Goal: Task Accomplishment & Management: Use online tool/utility

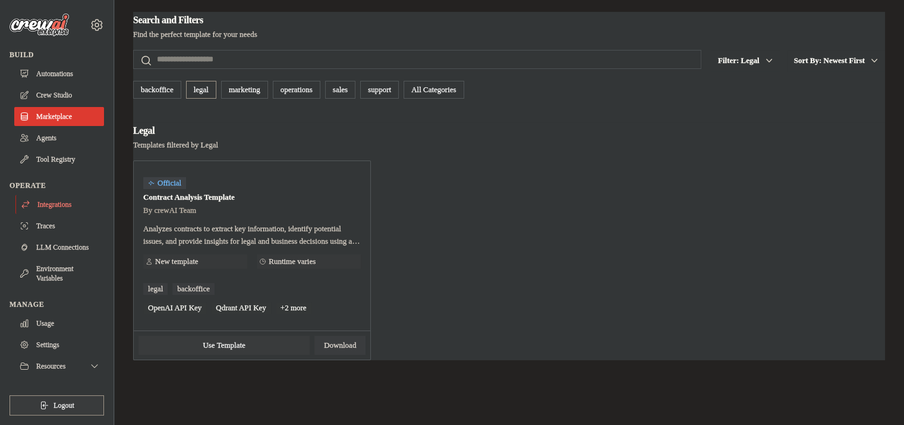
click at [56, 204] on link "Integrations" at bounding box center [60, 204] width 90 height 19
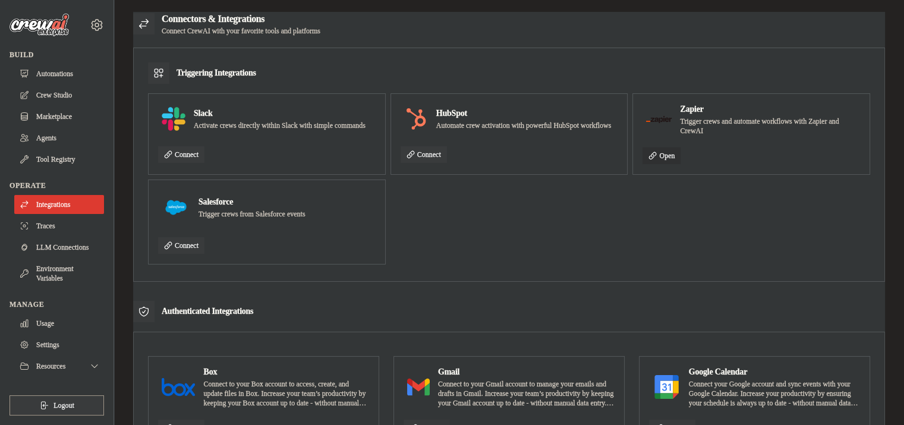
click at [673, 154] on link "Open" at bounding box center [661, 155] width 38 height 17
click at [673, 152] on link "Open" at bounding box center [661, 155] width 38 height 17
click at [75, 83] on link "Automations" at bounding box center [60, 73] width 90 height 19
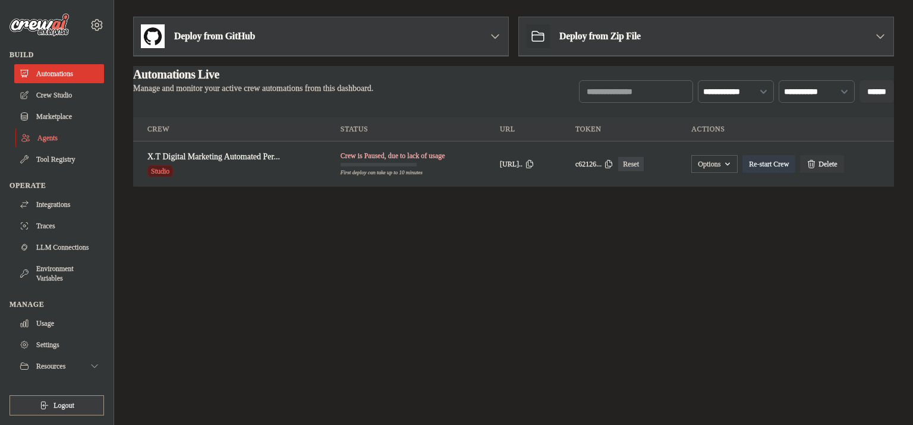
click at [72, 138] on link "Agents" at bounding box center [60, 137] width 90 height 19
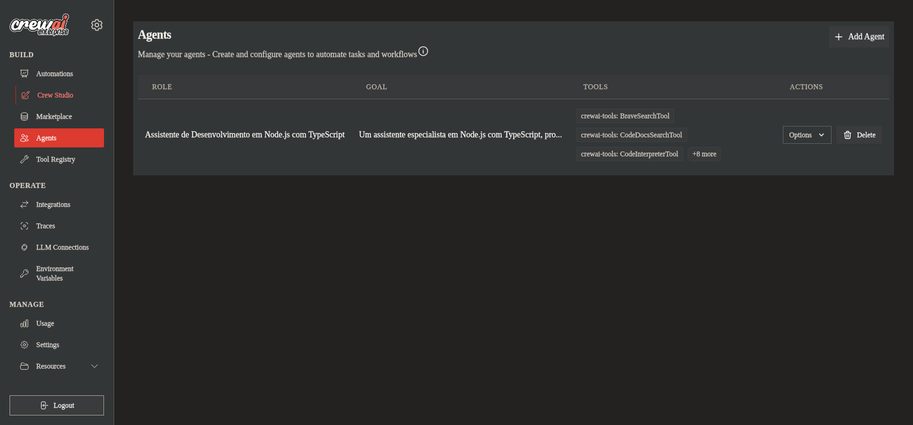
click at [86, 96] on link "Crew Studio" at bounding box center [60, 95] width 90 height 19
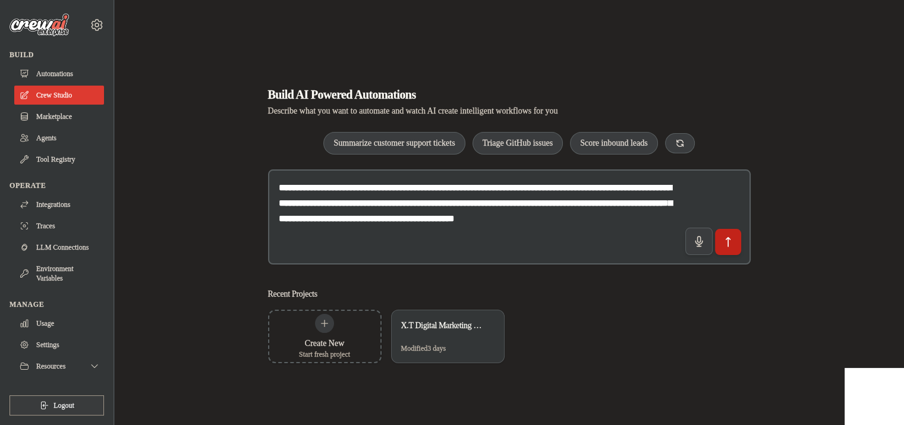
scroll to position [7, 0]
click at [350, 177] on textarea "**********" at bounding box center [509, 216] width 482 height 95
click at [0, 0] on lt-span "*********" at bounding box center [0, 0] width 0 height 0
click at [550, 193] on textarea "**********" at bounding box center [509, 216] width 482 height 95
click at [0, 0] on lt-span "**** * ***" at bounding box center [0, 0] width 0 height 0
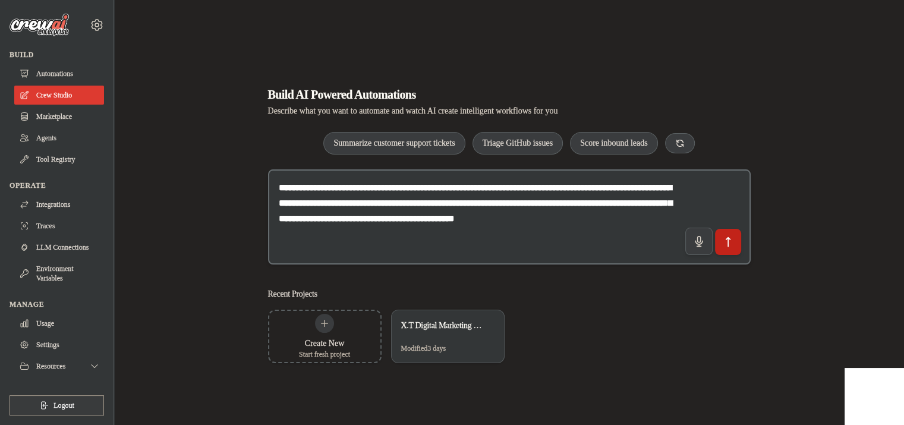
click at [498, 179] on textarea "**********" at bounding box center [509, 216] width 482 height 95
click at [0, 0] on lt-span "******" at bounding box center [0, 0] width 0 height 0
click at [434, 250] on textarea "**********" at bounding box center [509, 216] width 482 height 95
paste textarea "**********"
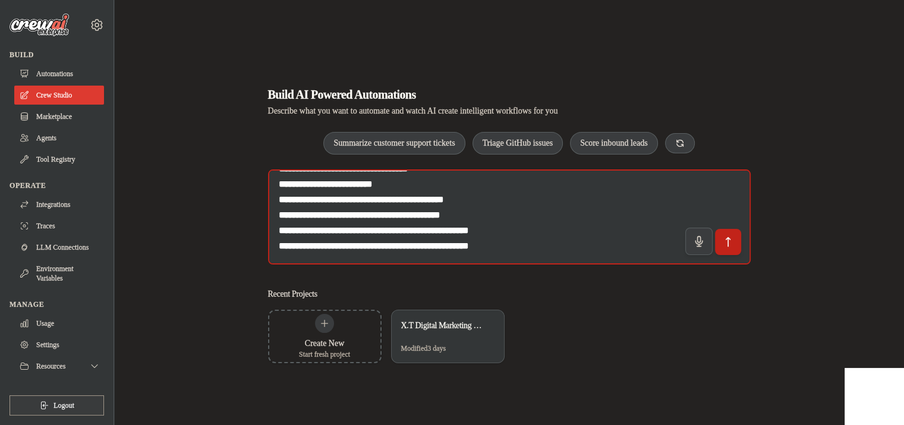
scroll to position [3541, 0]
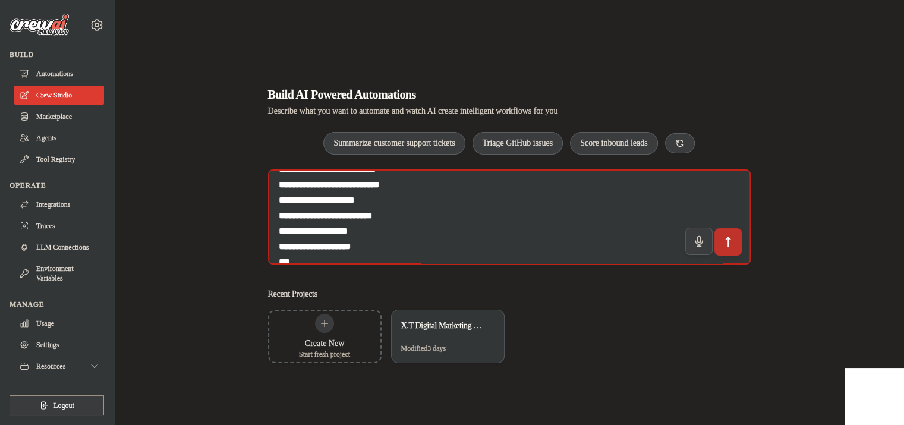
type textarea "**********"
click at [730, 241] on icon "submit" at bounding box center [727, 241] width 12 height 12
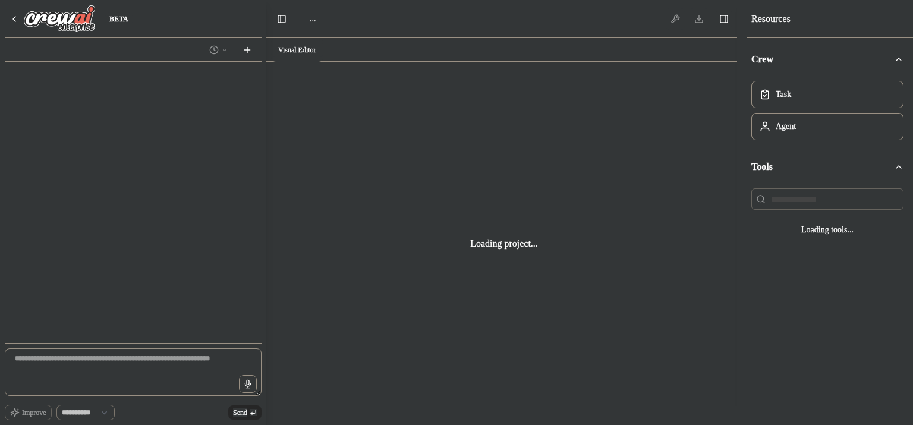
select select "****"
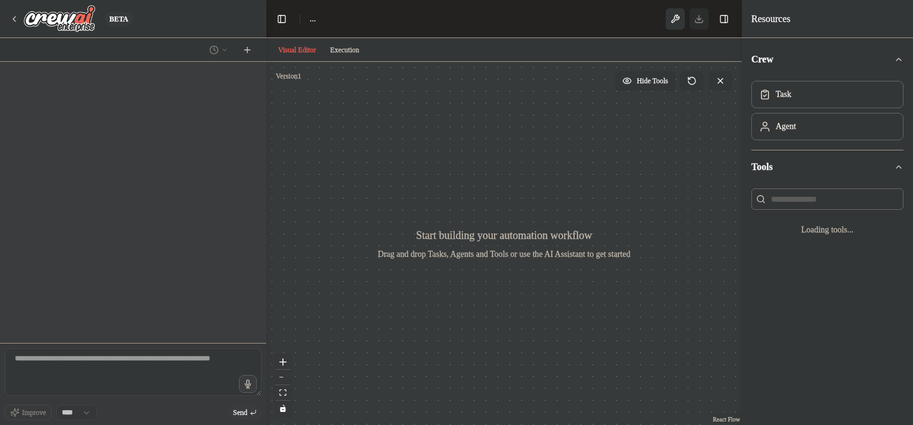
select select "****"
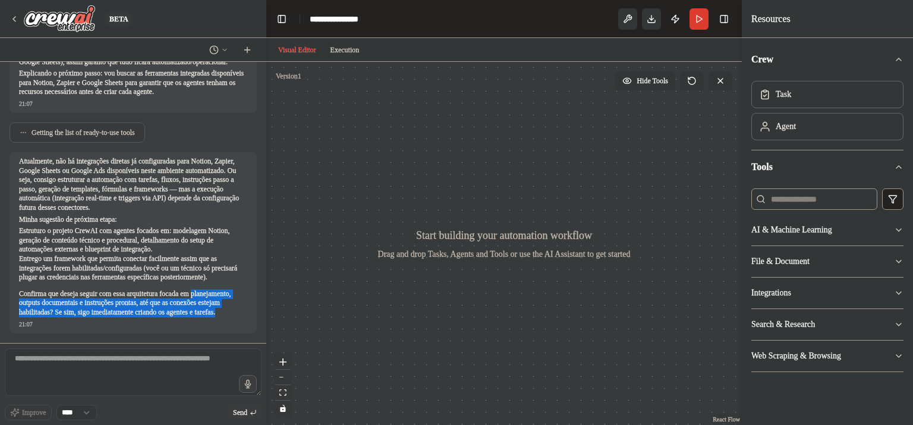
drag, startPoint x: 18, startPoint y: 291, endPoint x: 199, endPoint y: 318, distance: 182.7
click at [199, 318] on div "Atualmente, não há integrações diretas já configuradas para Notion, Zapier, Goo…" at bounding box center [133, 242] width 247 height 181
click at [199, 317] on p "Confirma que deseja seguir com essa arquitetura focada em planejamento, outputs…" at bounding box center [133, 303] width 228 height 28
drag, startPoint x: 90, startPoint y: 291, endPoint x: 109, endPoint y: 298, distance: 20.3
click at [143, 298] on p "Confirma que deseja seguir com essa arquitetura focada em planejamento, outputs…" at bounding box center [133, 303] width 228 height 28
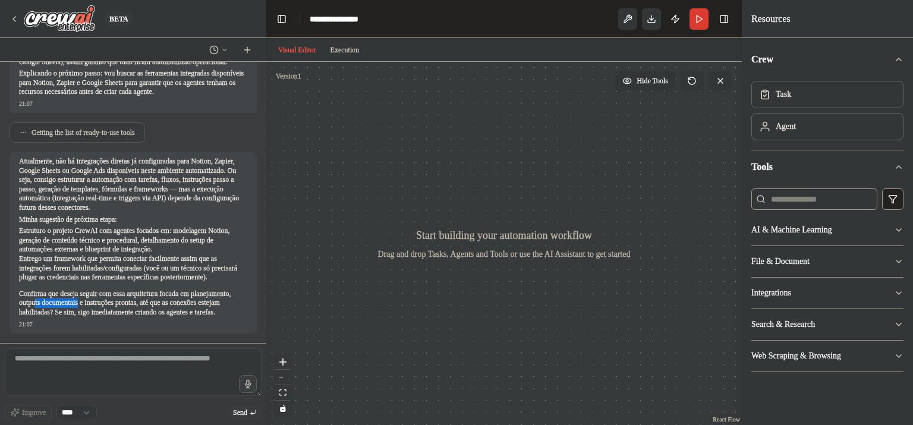
click at [105, 296] on p "Confirma que deseja seguir com essa arquitetura focada em planejamento, outputs…" at bounding box center [133, 303] width 228 height 28
drag, startPoint x: 91, startPoint y: 288, endPoint x: 142, endPoint y: 305, distance: 54.1
click at [142, 305] on p "Confirma que deseja seguir com essa arquitetura focada em planejamento, outputs…" at bounding box center [133, 303] width 228 height 28
copy p "seguir com essa arquitetura focada em planejamento, outputs documentais e instr…"
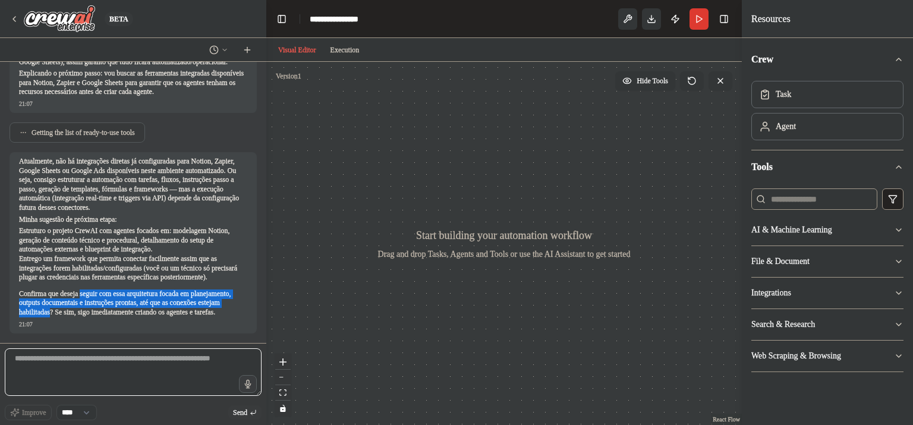
click at [139, 367] on textarea at bounding box center [133, 372] width 257 height 48
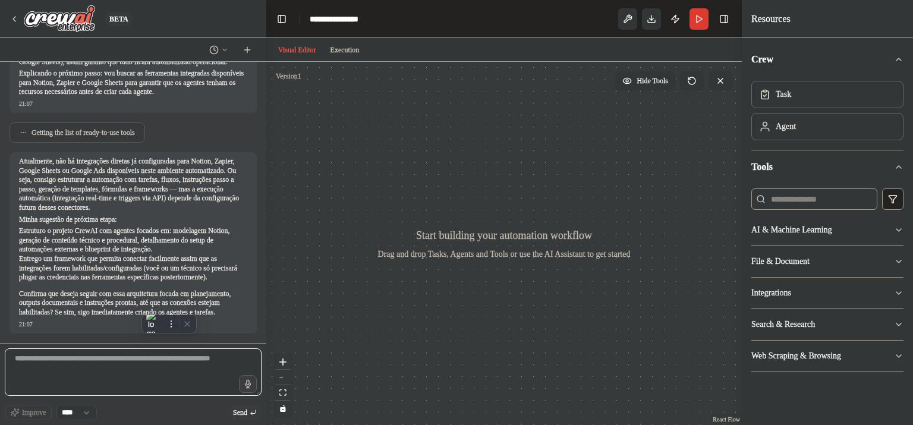
paste textarea "**********"
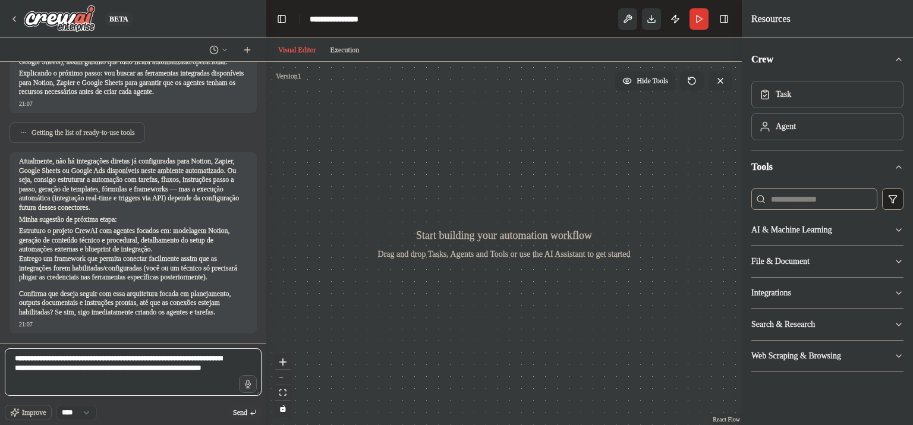
type textarea "**********"
click at [247, 409] on span "Send" at bounding box center [240, 413] width 14 height 10
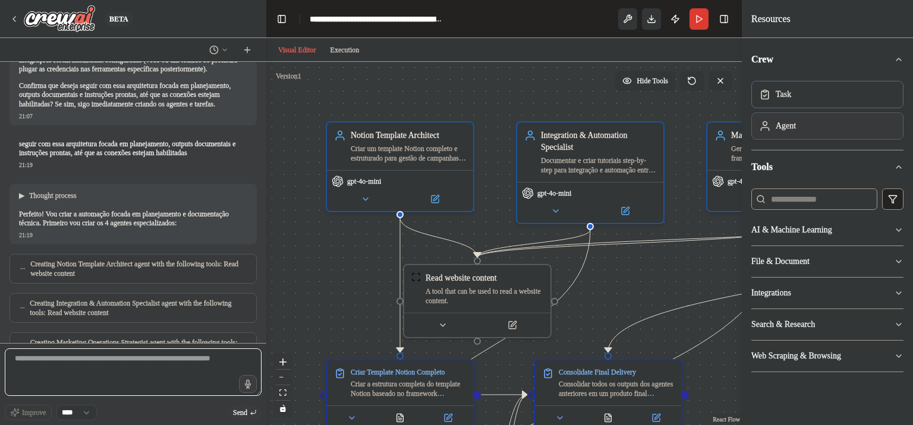
scroll to position [3773, 0]
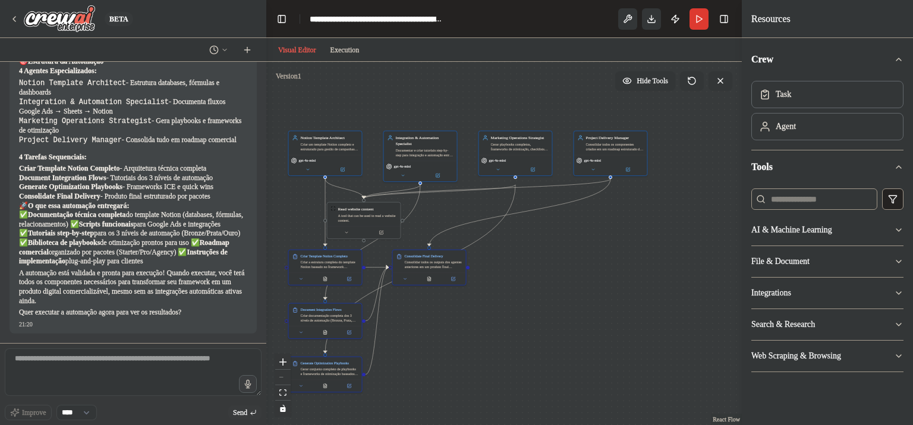
drag, startPoint x: 609, startPoint y: 369, endPoint x: 447, endPoint y: 343, distance: 163.7
click at [447, 343] on div ".deletable-edge-delete-btn { width: 20px; height: 20px; border: 0px solid #ffff…" at bounding box center [503, 243] width 475 height 363
click at [440, 20] on div "**********" at bounding box center [377, 19] width 134 height 12
drag, startPoint x: 479, startPoint y: 20, endPoint x: 607, endPoint y: 20, distance: 127.7
click at [607, 20] on header "**********" at bounding box center [503, 19] width 475 height 38
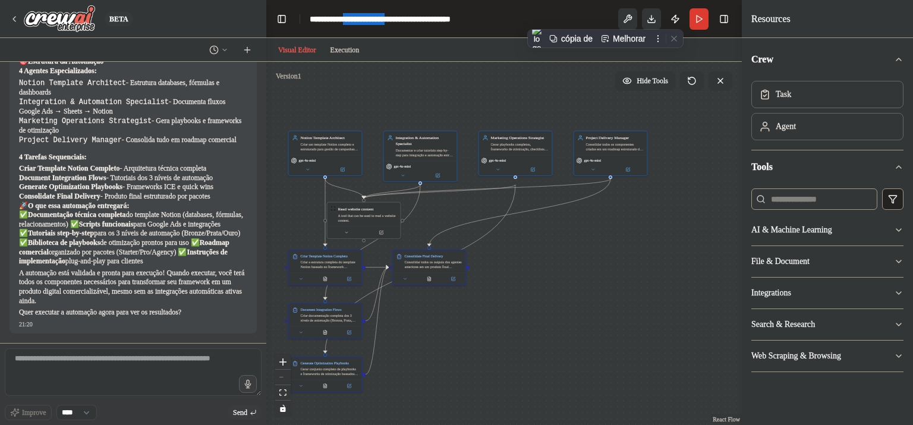
drag, startPoint x: 422, startPoint y: 17, endPoint x: 362, endPoint y: 20, distance: 60.1
click at [362, 20] on div "**********" at bounding box center [412, 19] width 204 height 12
drag, startPoint x: 361, startPoint y: 20, endPoint x: 411, endPoint y: 17, distance: 50.0
click at [411, 17] on div "**********" at bounding box center [412, 19] width 204 height 12
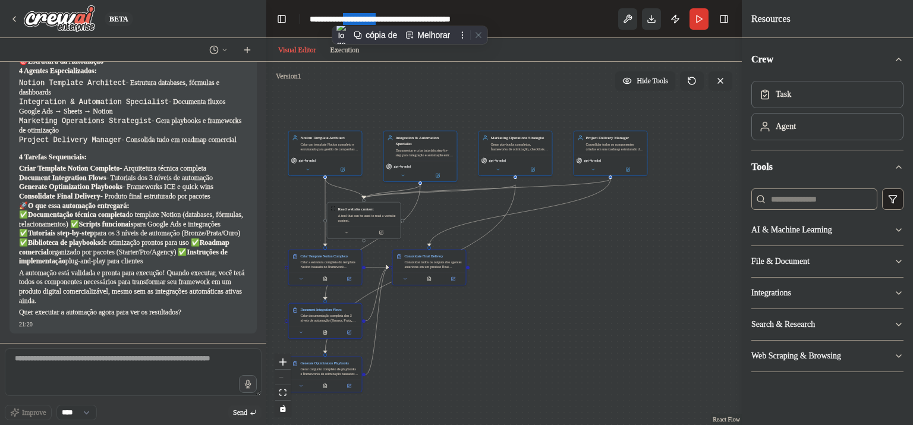
copy div "**********"
click at [0, 0] on lt-span at bounding box center [0, 0] width 0 height 0
click at [510, 14] on header "**********" at bounding box center [503, 19] width 475 height 38
click at [396, 17] on div "**********" at bounding box center [386, 19] width 152 height 12
drag, startPoint x: 339, startPoint y: 19, endPoint x: 318, endPoint y: 22, distance: 21.0
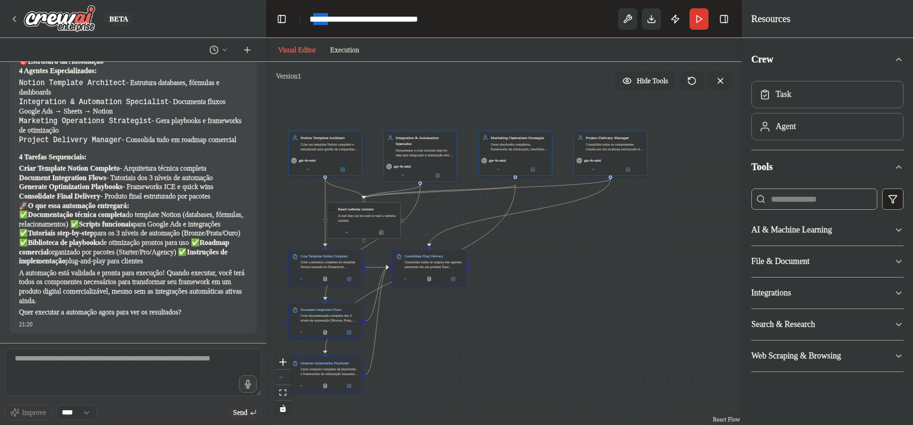
click at [318, 22] on div "**********" at bounding box center [386, 19] width 152 height 12
click at [0, 0] on lt-div at bounding box center [0, 0] width 0 height 0
select select "*****"
click at [366, 19] on div "**********" at bounding box center [375, 19] width 131 height 12
click at [514, 24] on div "**********" at bounding box center [439, 19] width 258 height 12
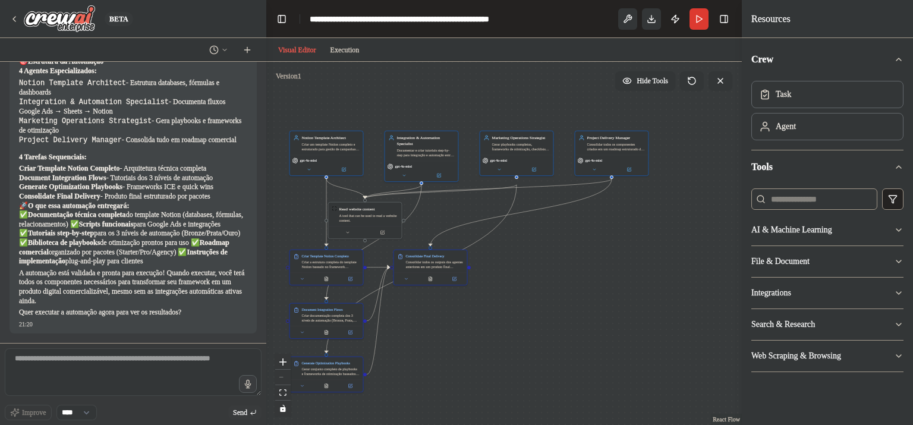
click at [452, 304] on div ".deletable-edge-delete-btn { width: 20px; height: 20px; border: 0px solid #ffff…" at bounding box center [503, 243] width 475 height 363
drag, startPoint x: 422, startPoint y: 269, endPoint x: 542, endPoint y: 355, distance: 147.7
click at [553, 360] on div "Consolidate Final Delivery Consolidar todos os outputs dos agentes anteriores e…" at bounding box center [564, 361] width 73 height 23
drag, startPoint x: 376, startPoint y: 224, endPoint x: 541, endPoint y: 298, distance: 180.9
click at [541, 298] on div at bounding box center [528, 302] width 73 height 12
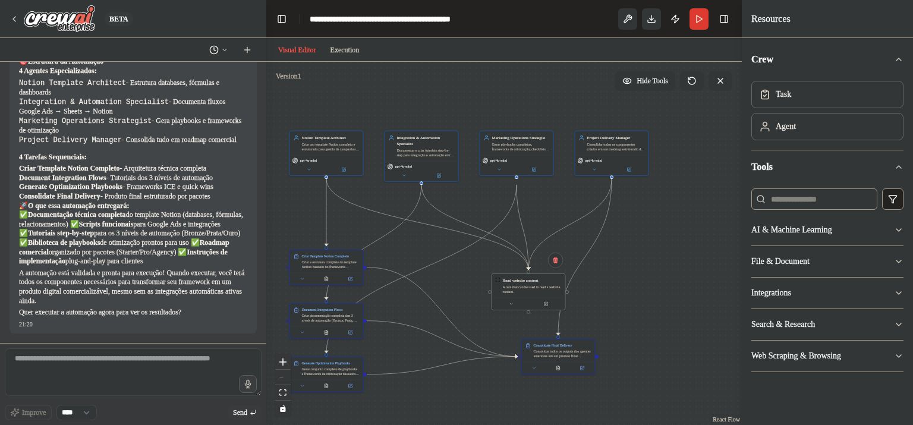
click at [218, 53] on icon at bounding box center [214, 50] width 10 height 10
click at [271, 21] on header "**********" at bounding box center [503, 19] width 475 height 38
click at [280, 23] on button "Toggle Left Sidebar" at bounding box center [281, 19] width 17 height 17
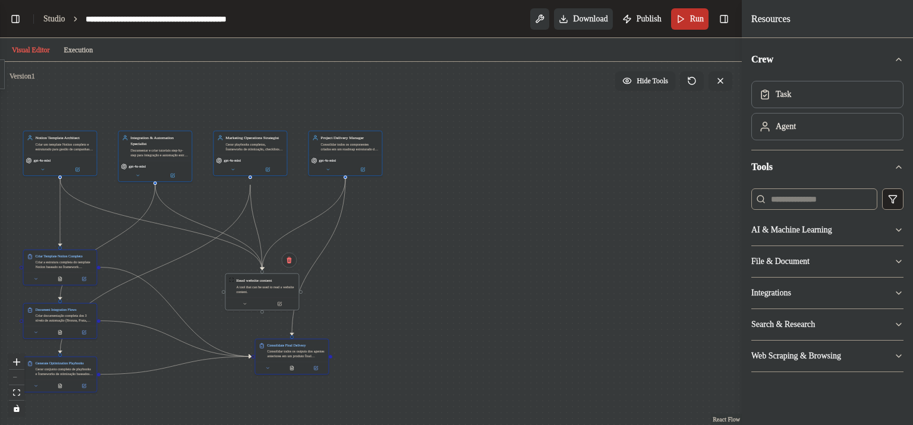
click at [684, 22] on button "Run" at bounding box center [689, 18] width 37 height 21
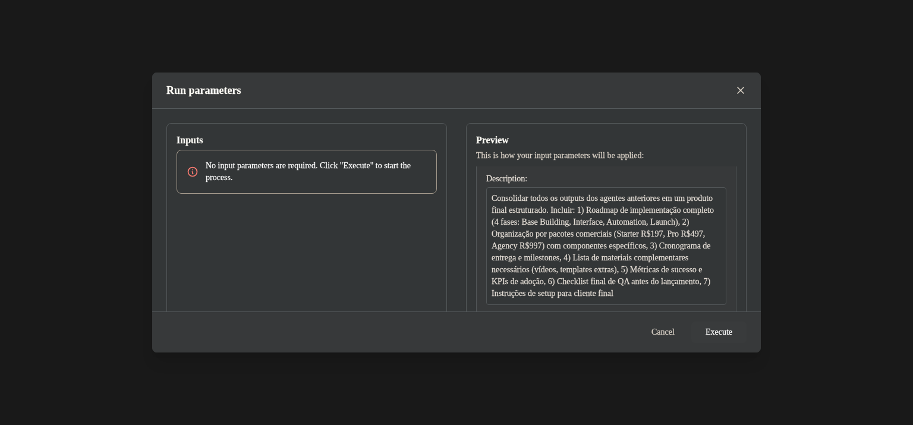
scroll to position [106, 0]
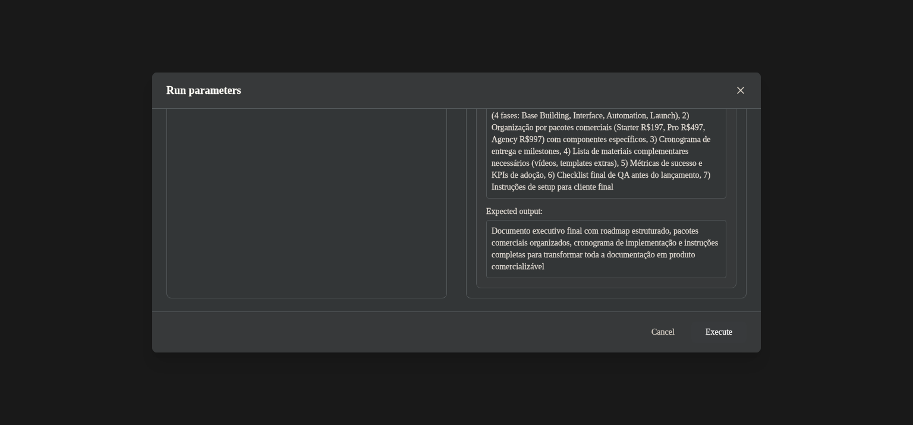
click at [713, 332] on button "Execute" at bounding box center [718, 331] width 55 height 21
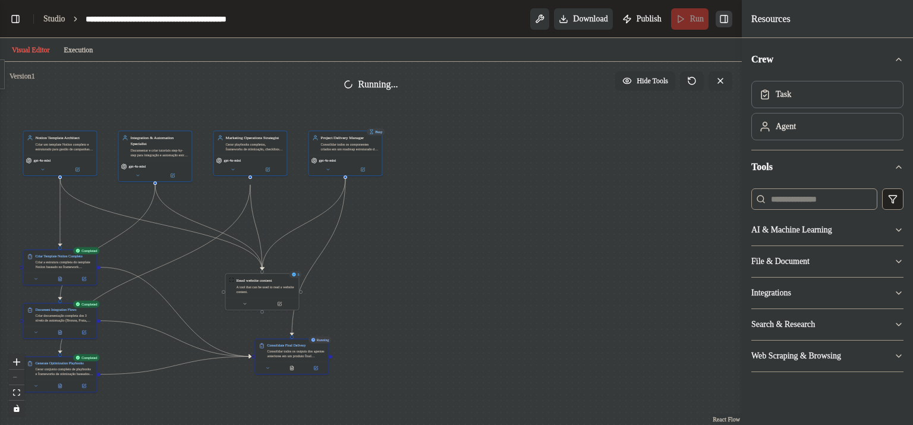
click at [726, 19] on button "Toggle Right Sidebar" at bounding box center [723, 19] width 17 height 17
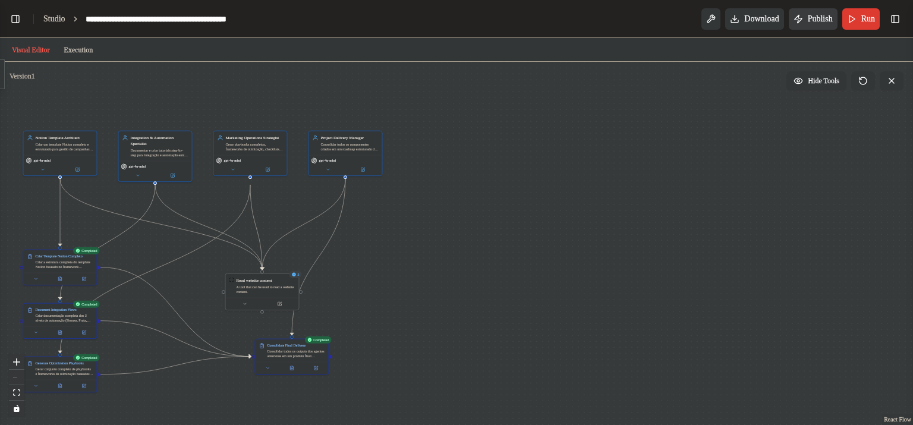
click at [807, 20] on span "Publish" at bounding box center [819, 19] width 25 height 12
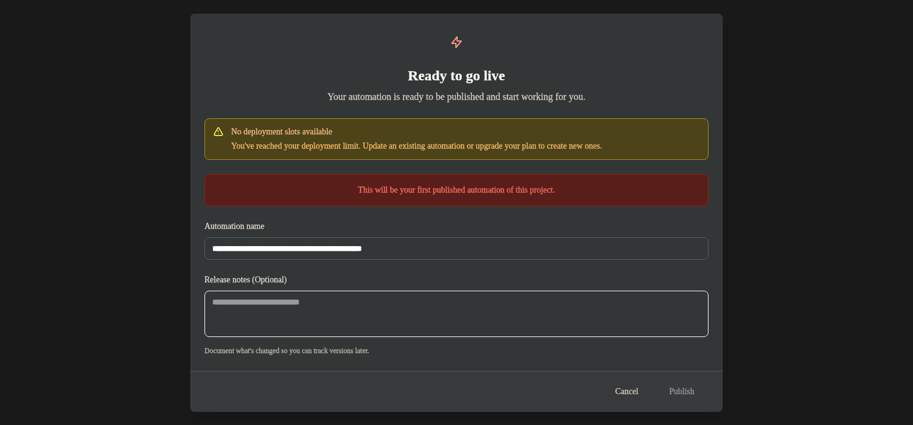
click at [364, 310] on textarea at bounding box center [456, 314] width 504 height 46
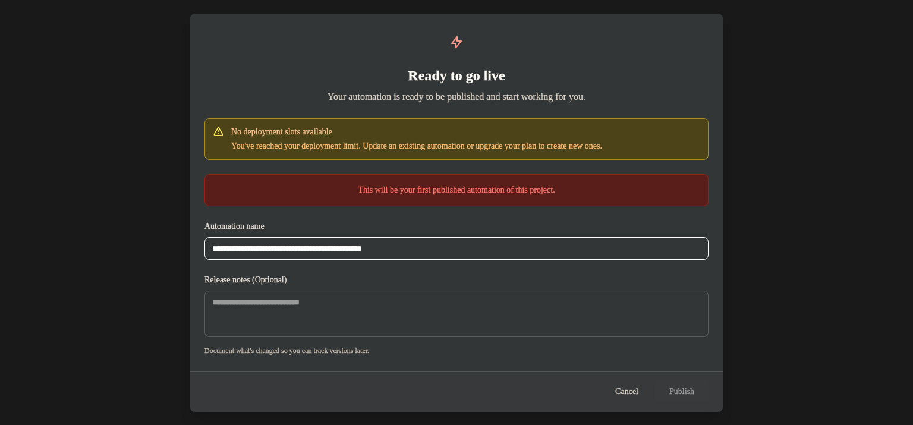
drag, startPoint x: 311, startPoint y: 245, endPoint x: 257, endPoint y: 248, distance: 54.7
click at [257, 248] on input "**********" at bounding box center [456, 248] width 504 height 23
drag, startPoint x: 244, startPoint y: 250, endPoint x: 217, endPoint y: 251, distance: 26.8
click at [217, 251] on input "**********" at bounding box center [456, 248] width 504 height 23
click at [327, 250] on input "**********" at bounding box center [456, 248] width 504 height 23
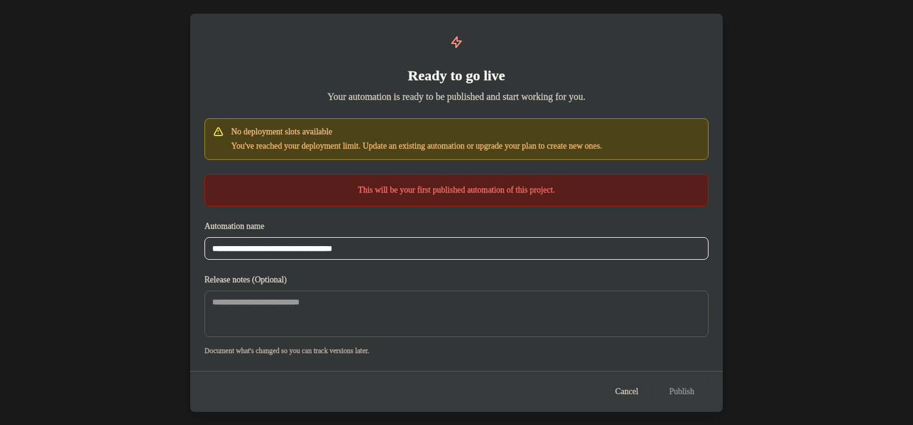
type input "**********"
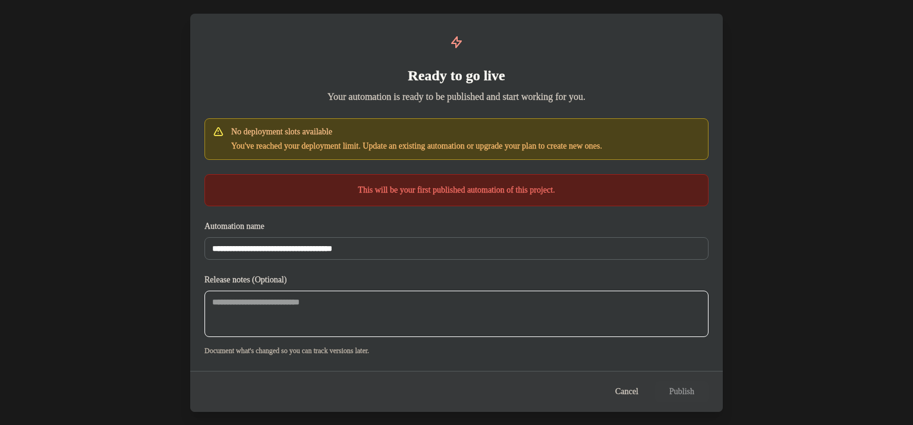
click at [509, 301] on textarea at bounding box center [456, 314] width 504 height 46
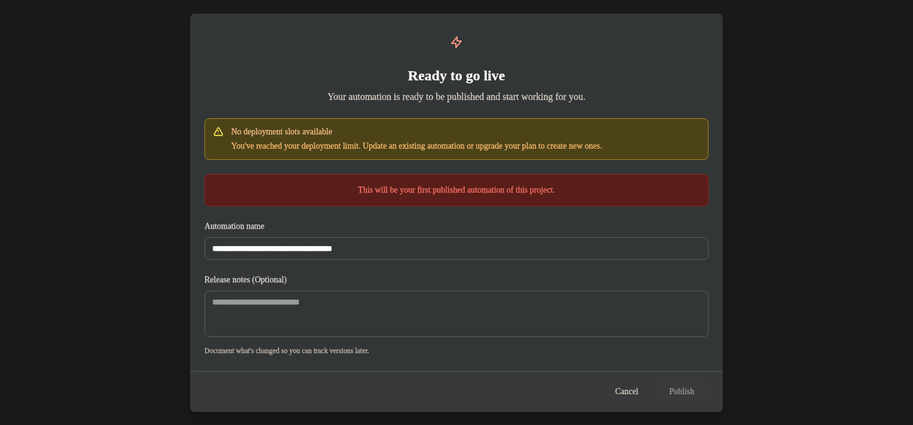
click at [490, 206] on div "**********" at bounding box center [456, 192] width 532 height 356
click at [620, 397] on button "Cancelar" at bounding box center [621, 391] width 49 height 21
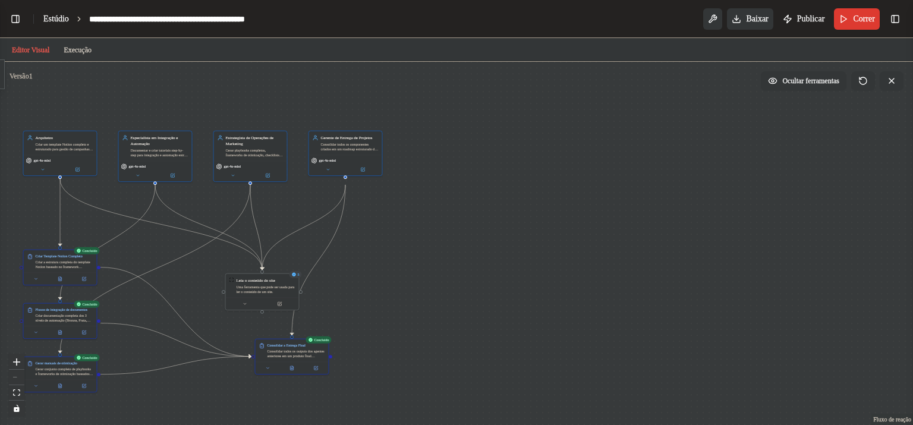
click at [56, 23] on font "Estúdio" at bounding box center [56, 18] width 26 height 9
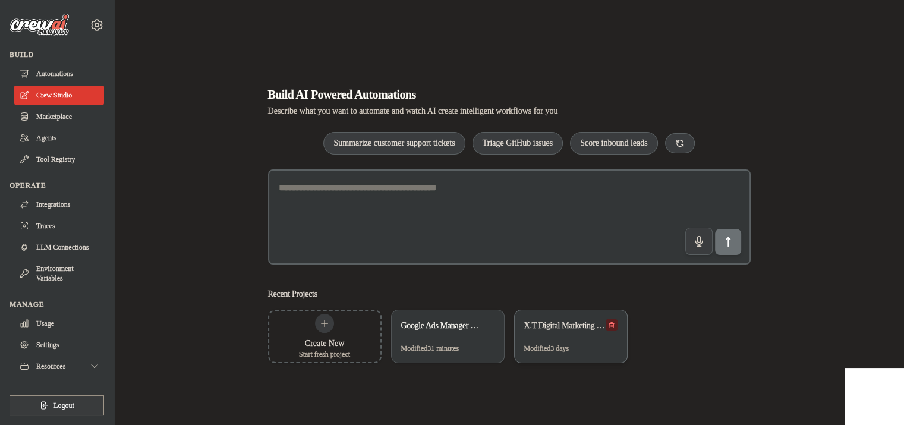
click at [614, 324] on icon at bounding box center [611, 324] width 7 height 7
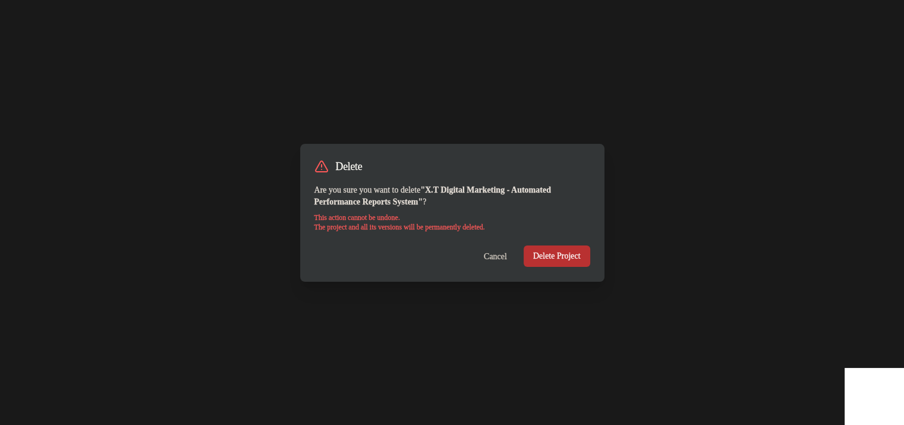
click at [546, 262] on button "Delete Project" at bounding box center [556, 255] width 67 height 21
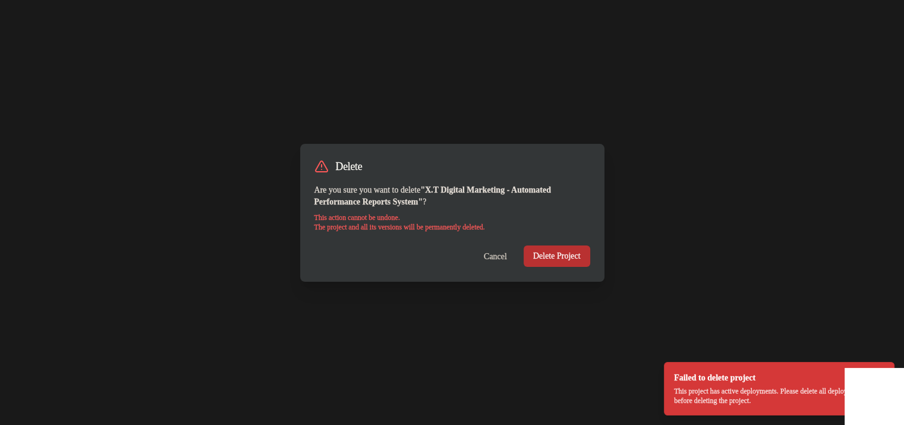
click at [578, 250] on button "Delete Project" at bounding box center [556, 255] width 67 height 21
click at [833, 262] on div "Delete Are you sure you want to delete " X.T Digital Marketing - Automated Perf…" at bounding box center [452, 212] width 904 height 425
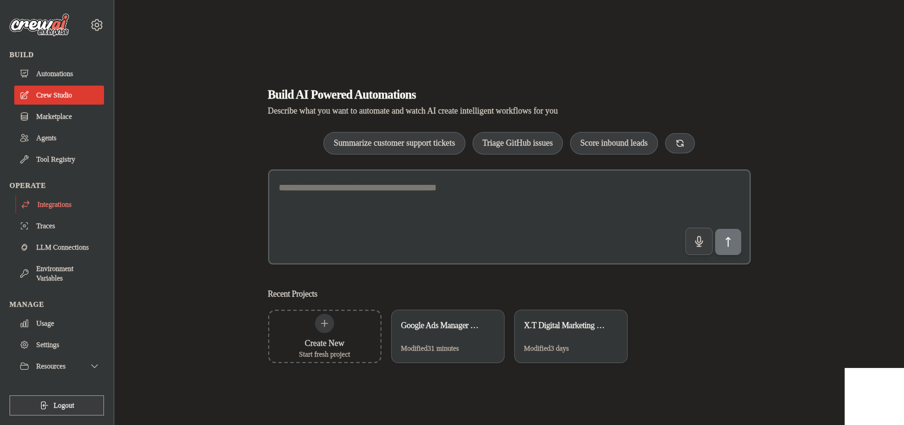
click at [48, 207] on link "Integrations" at bounding box center [60, 204] width 90 height 19
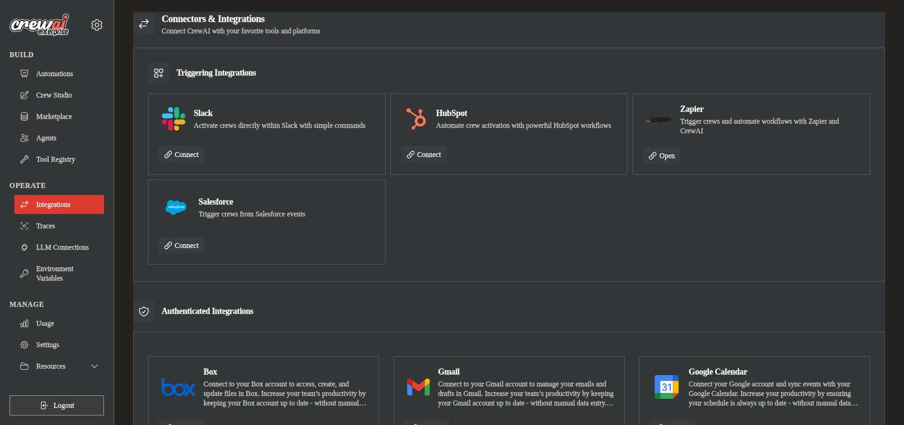
click at [696, 137] on div "Zapier Trigger crews and automate workflows with Zapier and CrewAI Open" at bounding box center [750, 133] width 217 height 61
click at [662, 151] on link "Open" at bounding box center [661, 155] width 38 height 17
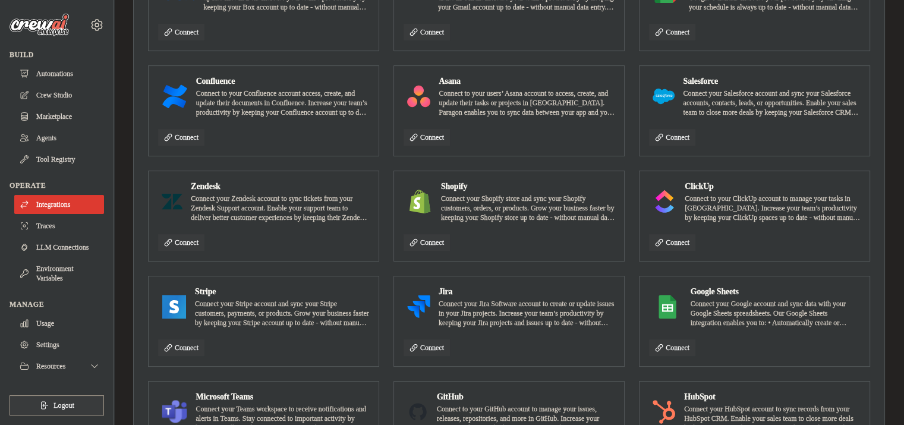
scroll to position [687, 0]
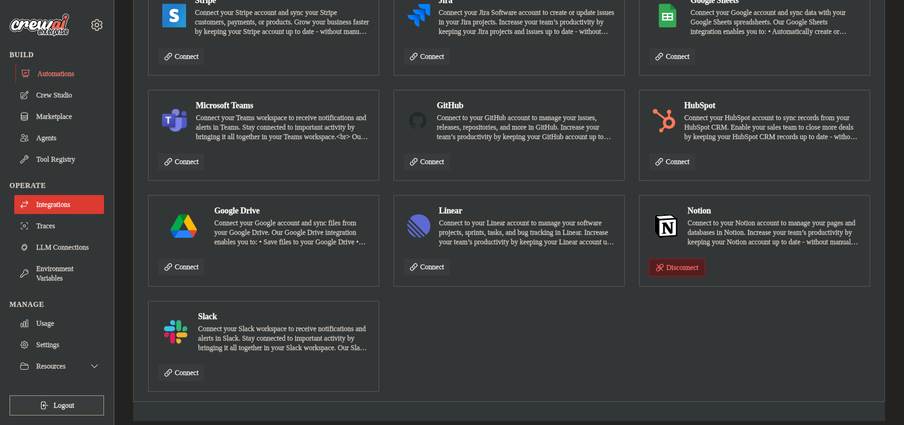
click at [71, 75] on link "Automations" at bounding box center [60, 73] width 90 height 19
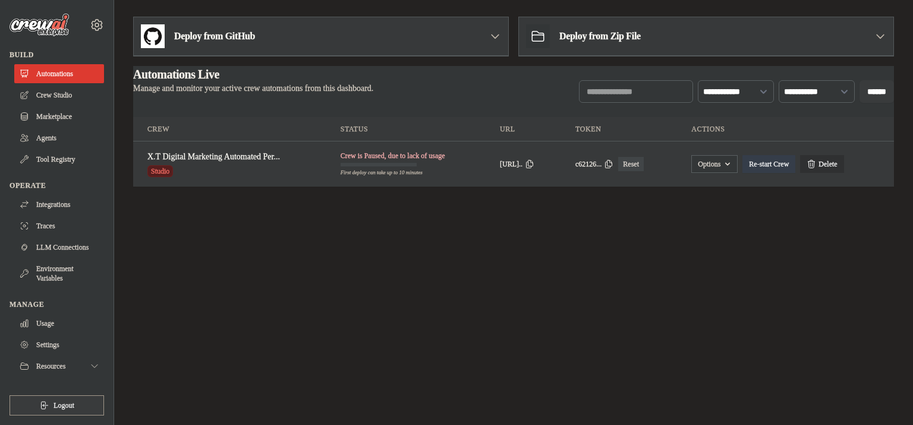
click at [843, 160] on link "Delete" at bounding box center [821, 164] width 43 height 18
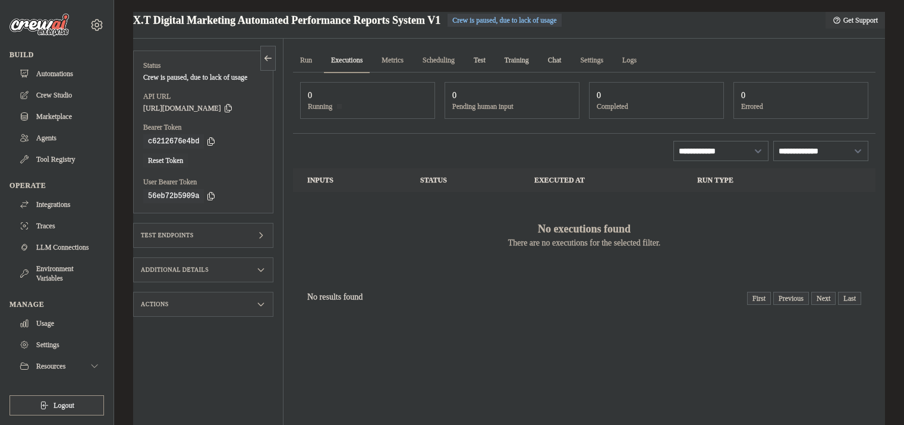
click at [211, 113] on span "https://x-t-digital-marketing-automated-performance-1ef508f2.crewai.com" at bounding box center [182, 108] width 78 height 10
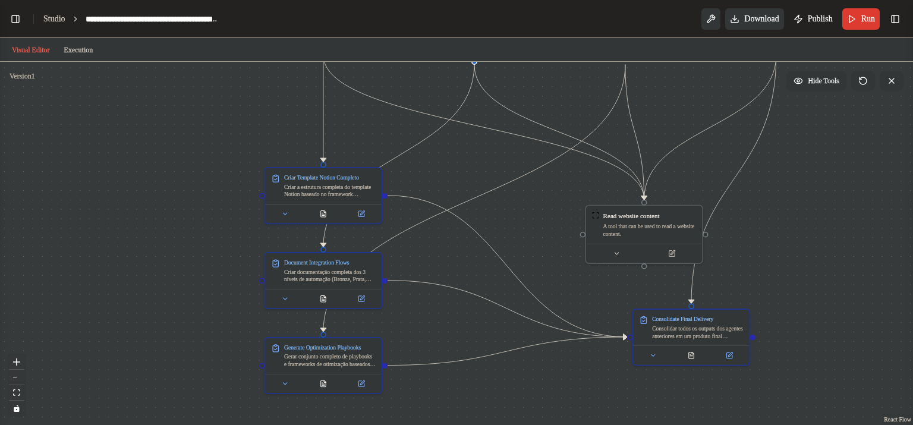
drag, startPoint x: 587, startPoint y: 357, endPoint x: 890, endPoint y: 213, distance: 335.7
click at [890, 213] on div ".deletable-edge-delete-btn { width: 20px; height: 20px; border: 0px solid #ffff…" at bounding box center [456, 243] width 913 height 363
click at [701, 20] on button at bounding box center [710, 18] width 19 height 21
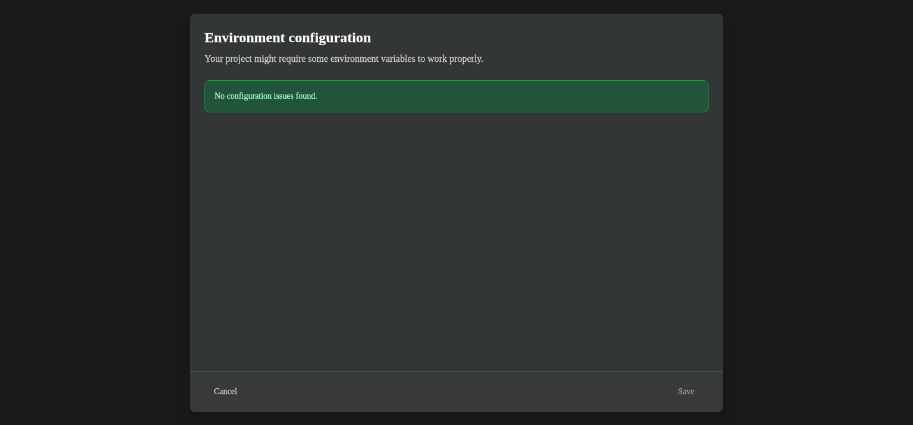
click at [791, 320] on div "Environment configuration Your project might require some environment variables…" at bounding box center [456, 212] width 913 height 425
click at [859, 251] on div "Environment configuration Your project might require some environment variables…" at bounding box center [456, 212] width 913 height 425
click at [169, 181] on div "Environment configuration Your project might require some environment variables…" at bounding box center [456, 212] width 913 height 425
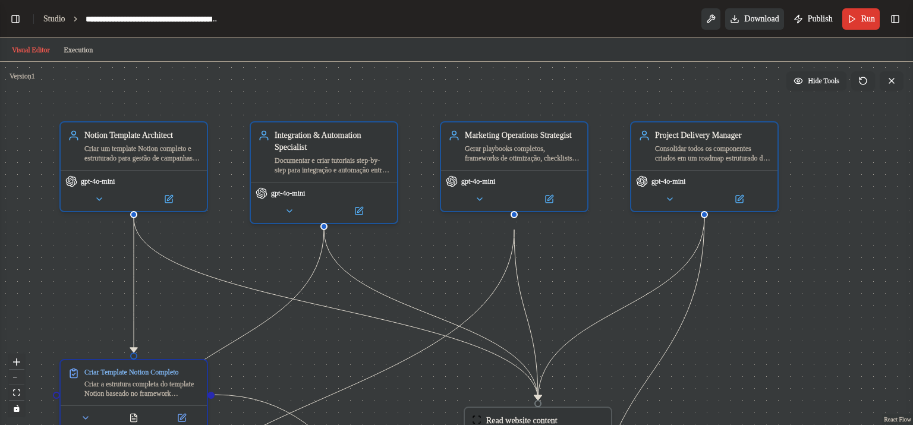
click at [812, 19] on span "Publish" at bounding box center [819, 19] width 25 height 12
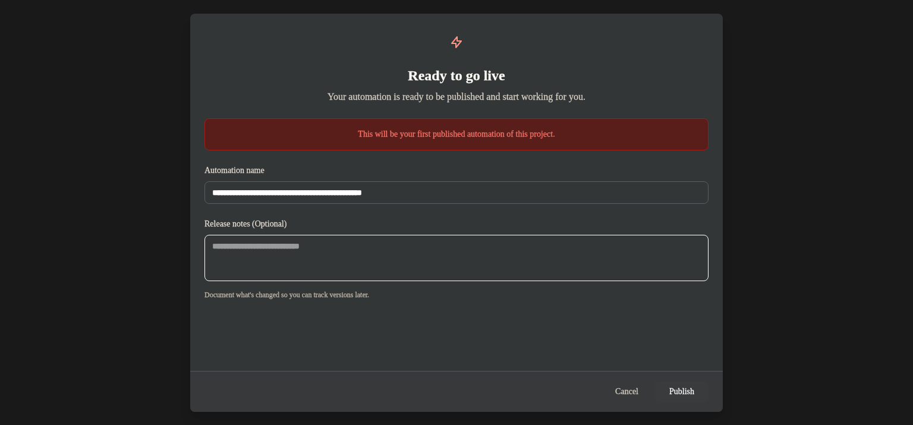
click at [423, 244] on textarea at bounding box center [456, 258] width 504 height 46
drag, startPoint x: 437, startPoint y: 188, endPoint x: 171, endPoint y: 191, distance: 265.6
click at [171, 191] on div "**********" at bounding box center [456, 212] width 913 height 425
click at [390, 257] on textarea at bounding box center [456, 258] width 504 height 46
paste textarea "**********"
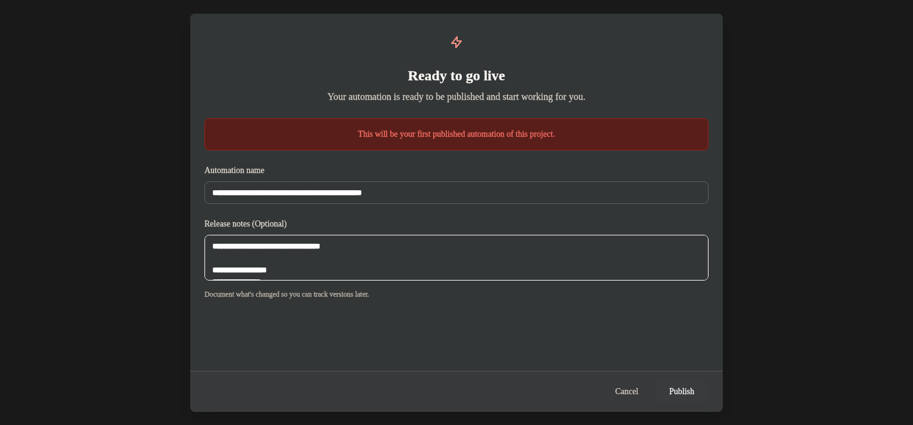
scroll to position [768, 0]
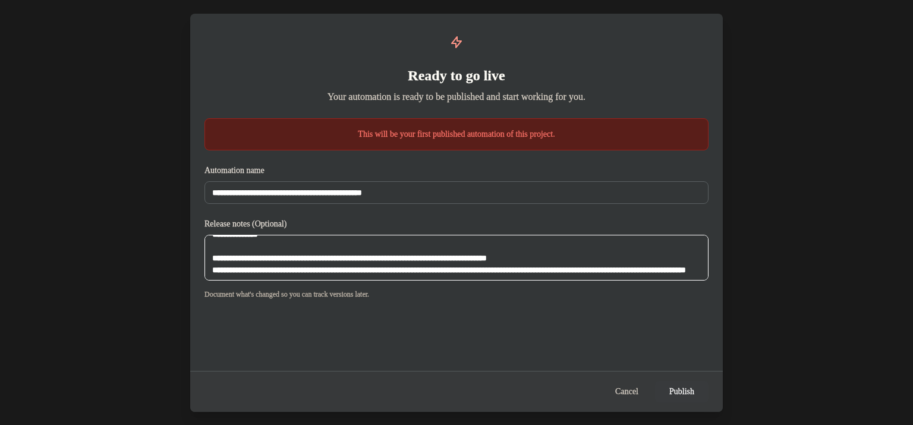
type textarea "**********"
click at [681, 394] on button "Publish" at bounding box center [681, 391] width 53 height 21
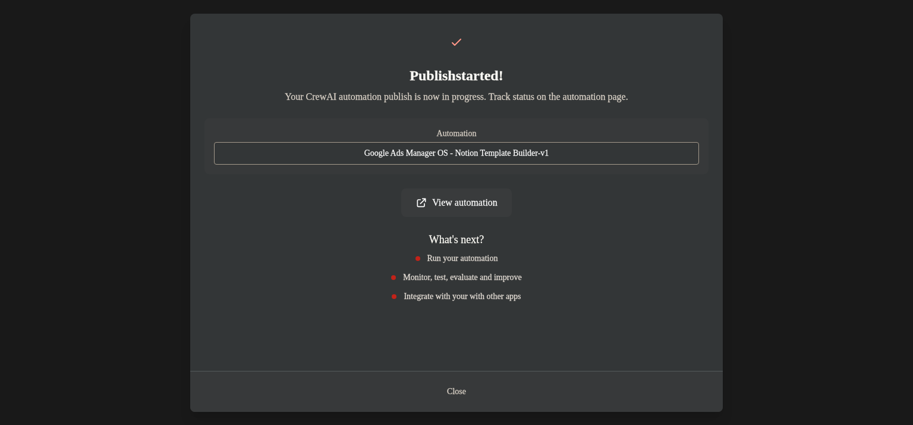
click at [468, 208] on link "View automation" at bounding box center [456, 202] width 111 height 29
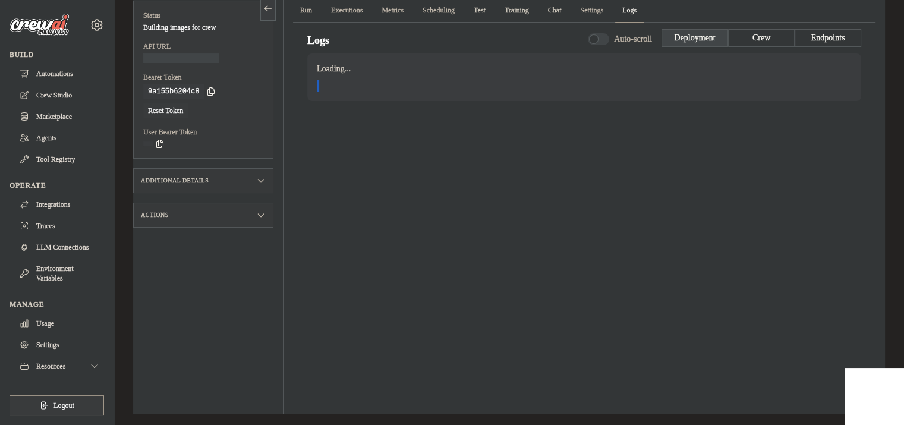
click at [874, 405] on div at bounding box center [876, 397] width 19 height 19
click at [100, 46] on div at bounding box center [456, 212] width 913 height 425
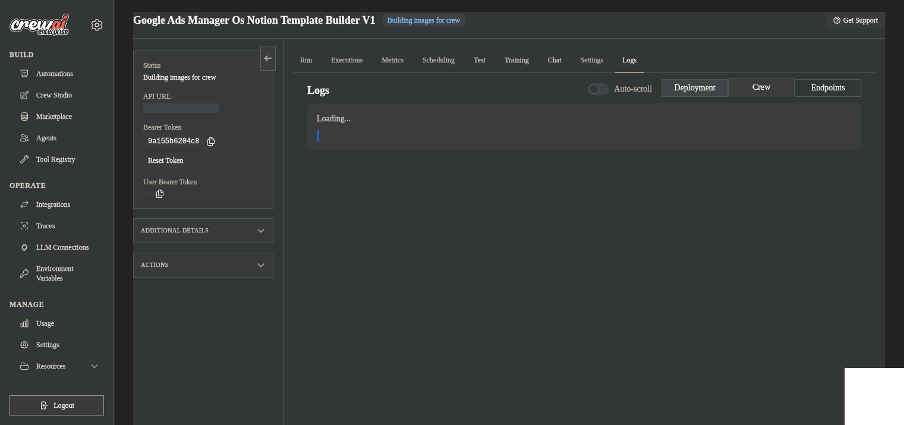
click at [771, 86] on button "Crew" at bounding box center [761, 87] width 67 height 18
click at [462, 65] on link "Scheduling" at bounding box center [438, 60] width 46 height 25
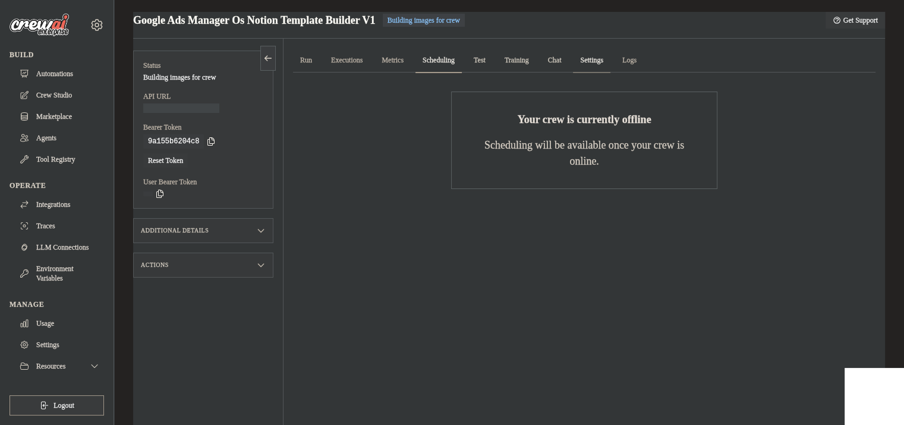
click at [610, 62] on link "Settings" at bounding box center [591, 60] width 37 height 25
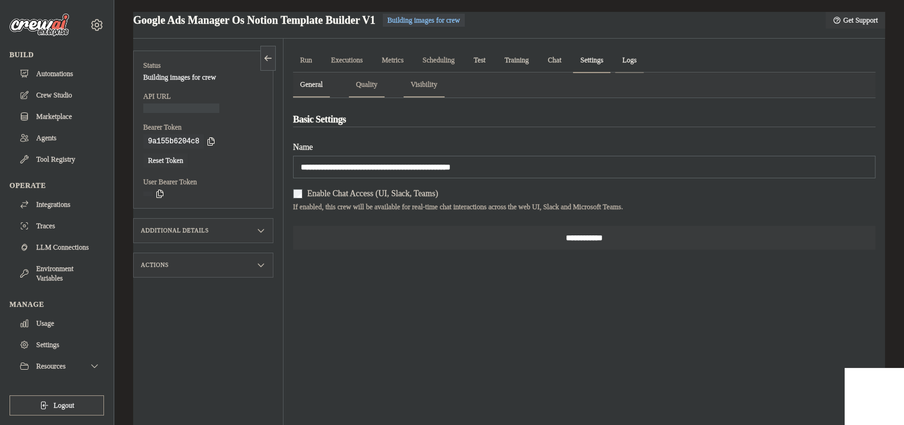
click at [643, 67] on link "Logs" at bounding box center [629, 60] width 29 height 25
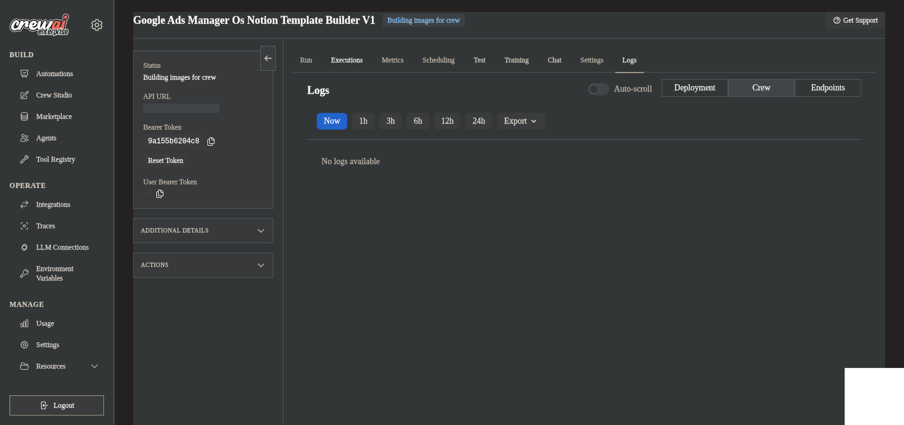
click at [362, 58] on link "Executions" at bounding box center [347, 60] width 46 height 25
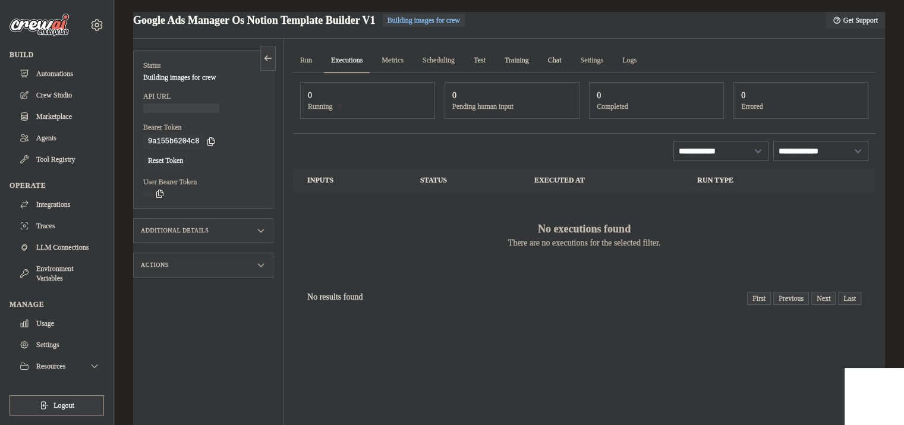
click at [326, 66] on link "Executions" at bounding box center [347, 60] width 46 height 25
click at [311, 64] on link "Run" at bounding box center [306, 60] width 26 height 25
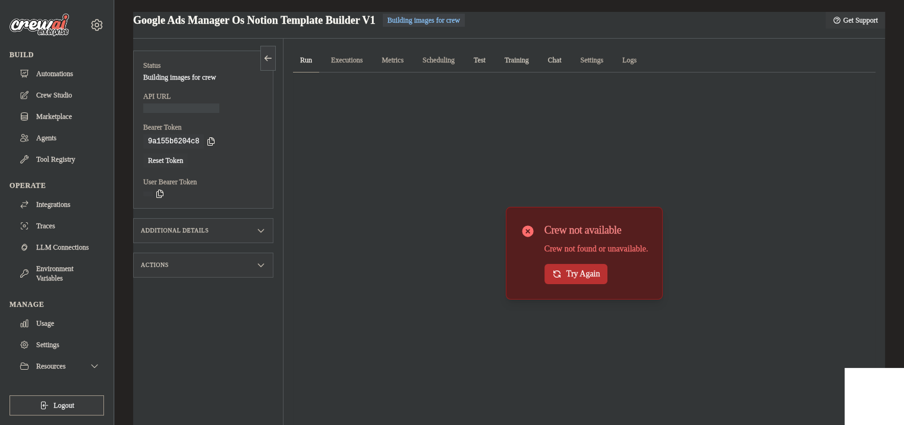
click at [578, 269] on button "Try Again" at bounding box center [576, 274] width 64 height 20
click at [642, 65] on link "Logs" at bounding box center [629, 60] width 29 height 25
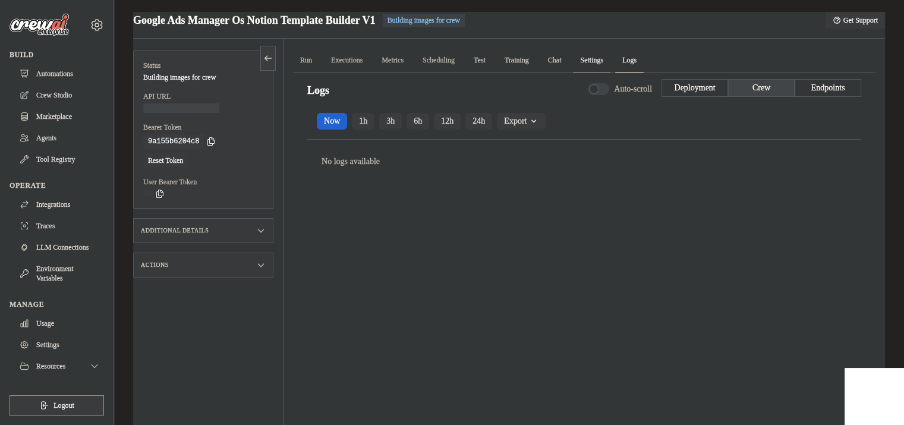
click at [610, 56] on link "Settings" at bounding box center [591, 60] width 37 height 25
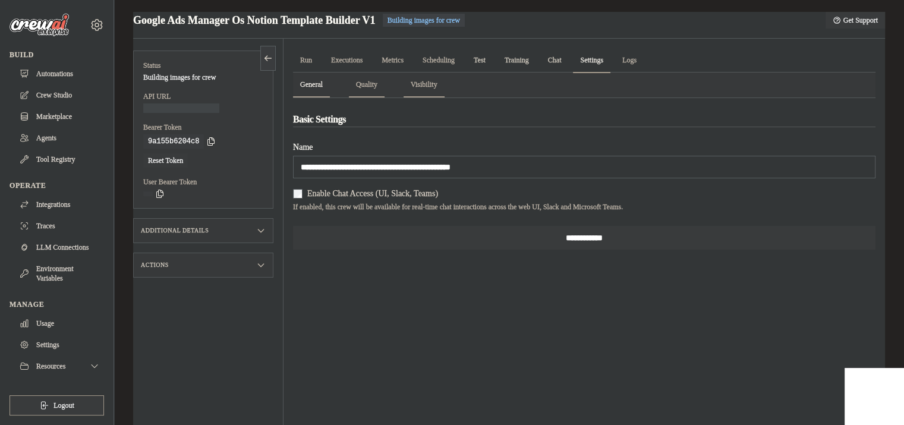
click at [557, 52] on ul "Run Executions Metrics Scheduling Test Training Chat Settings Logs" at bounding box center [584, 60] width 582 height 24
click at [567, 58] on span "Chat" at bounding box center [555, 60] width 28 height 24
click at [569, 63] on span "Chat" at bounding box center [555, 60] width 28 height 24
click at [530, 64] on span "Training" at bounding box center [516, 60] width 39 height 24
click at [405, 86] on nav "General Quality Visibility" at bounding box center [584, 84] width 582 height 25
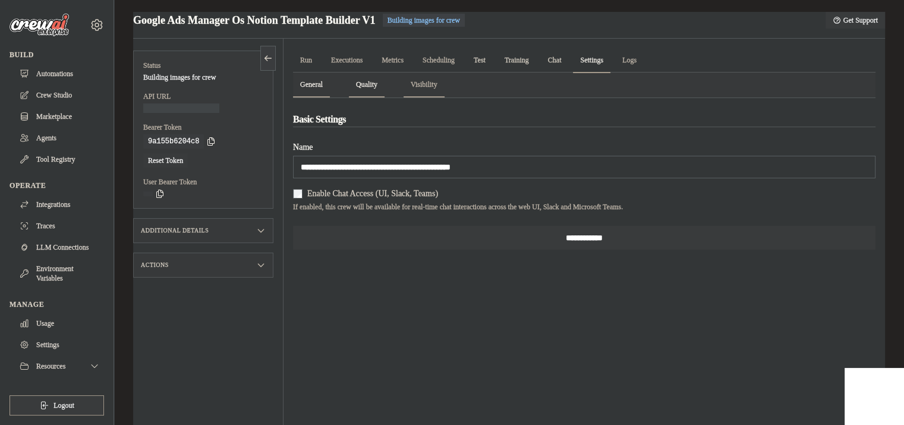
click at [377, 89] on button "Quality" at bounding box center [367, 84] width 36 height 25
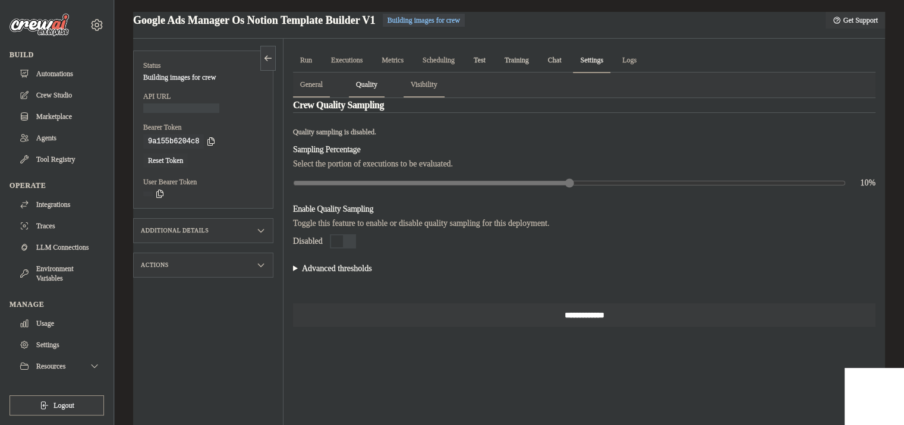
click at [338, 263] on summary "Advanced thresholds" at bounding box center [584, 269] width 582 height 12
click at [400, 59] on link "Metrics" at bounding box center [392, 60] width 36 height 25
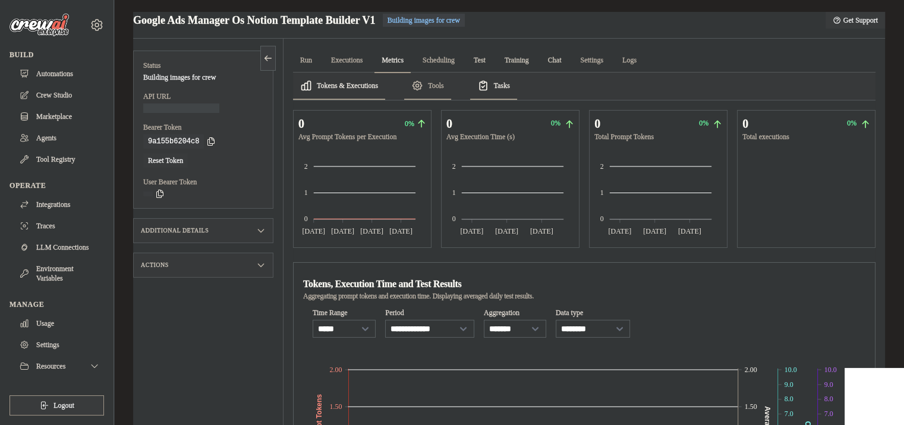
click at [509, 90] on button "Tasks" at bounding box center [493, 85] width 47 height 27
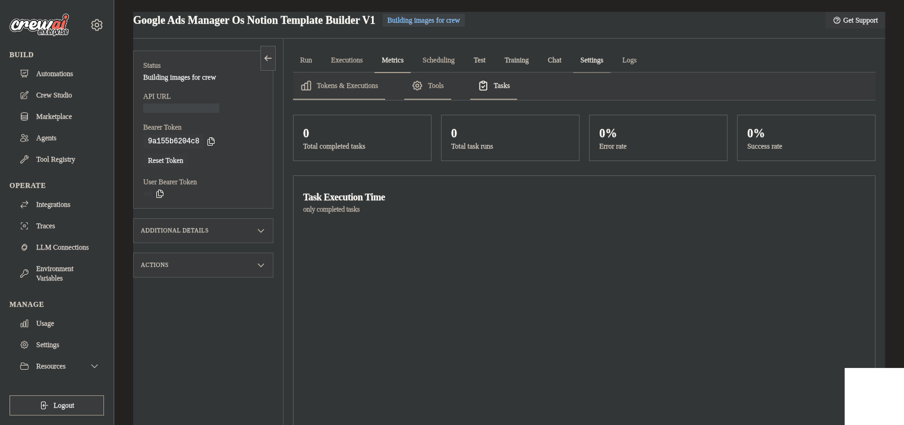
click at [610, 70] on link "Settings" at bounding box center [591, 60] width 37 height 25
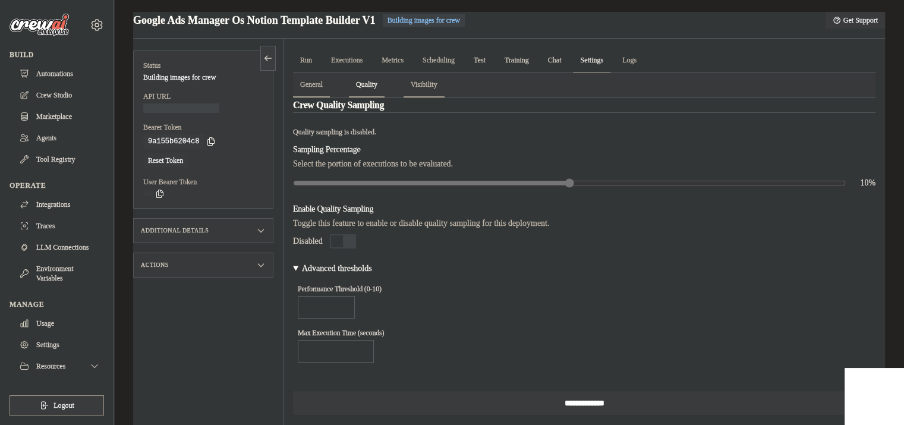
click at [610, 72] on link "Settings" at bounding box center [591, 60] width 37 height 25
click at [592, 67] on ul "Run Executions Metrics Scheduling Test Training Chat Settings Logs" at bounding box center [584, 60] width 582 height 24
click at [610, 63] on link "Settings" at bounding box center [591, 60] width 37 height 25
click at [244, 269] on div "Actions" at bounding box center [203, 265] width 140 height 25
click at [249, 226] on div "Additional Details" at bounding box center [203, 230] width 140 height 25
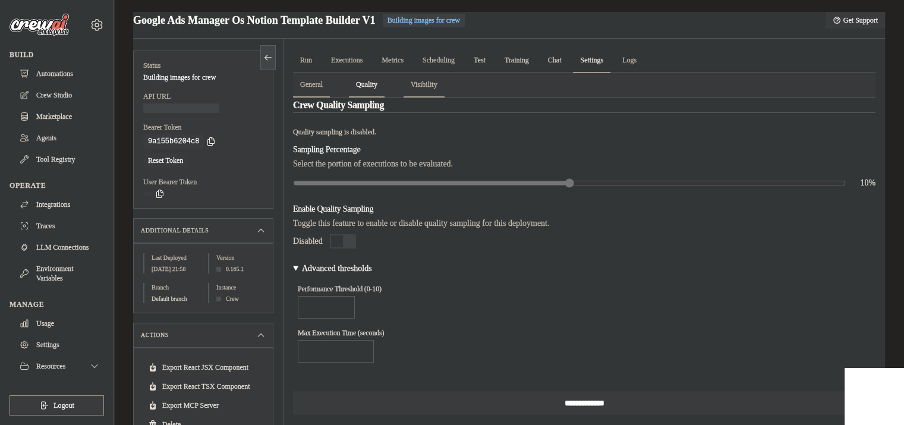
click at [266, 51] on button at bounding box center [267, 57] width 15 height 25
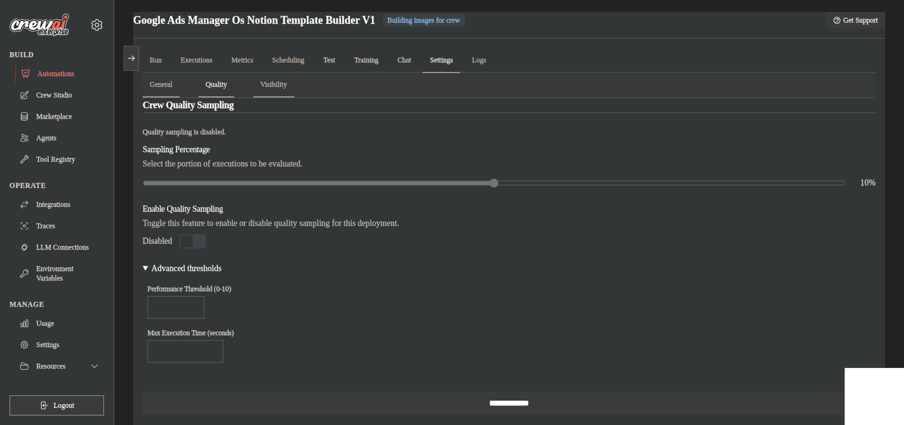
click at [45, 75] on link "Automations" at bounding box center [60, 73] width 90 height 19
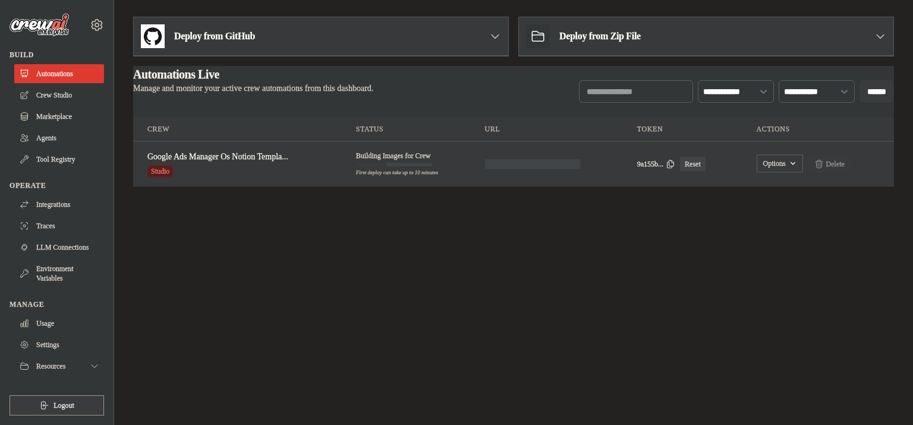
click at [803, 162] on button "Options" at bounding box center [779, 163] width 46 height 18
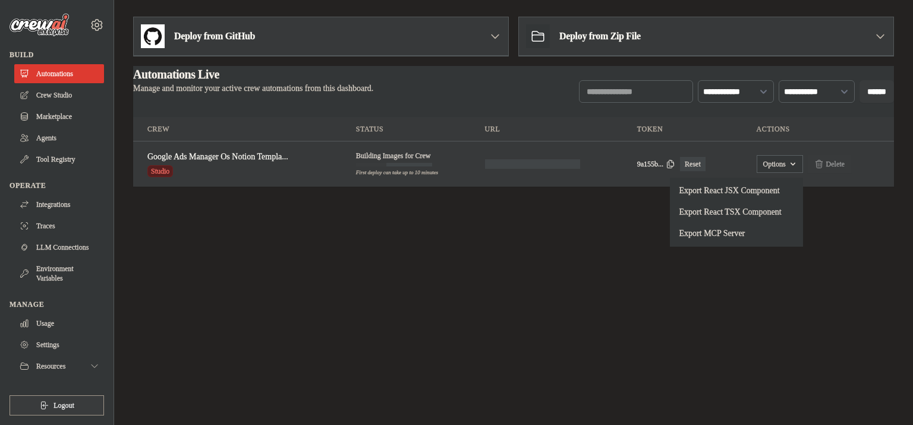
click at [165, 173] on span "Studio" at bounding box center [160, 171] width 26 height 12
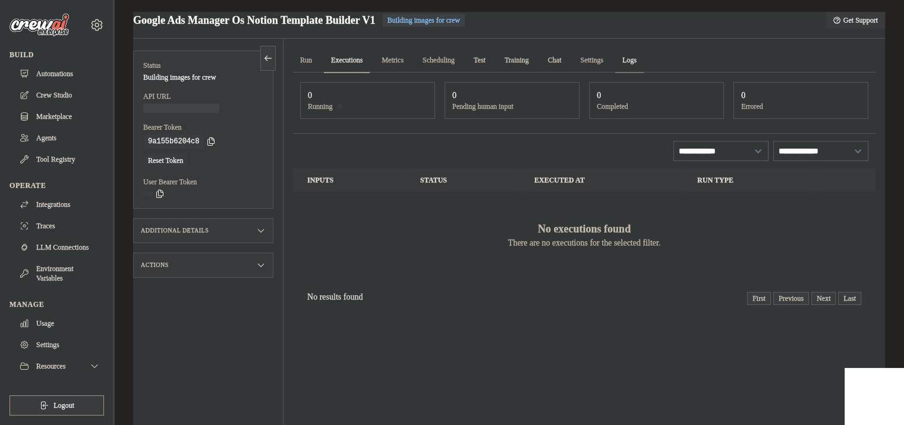
click at [643, 58] on link "Logs" at bounding box center [629, 60] width 29 height 25
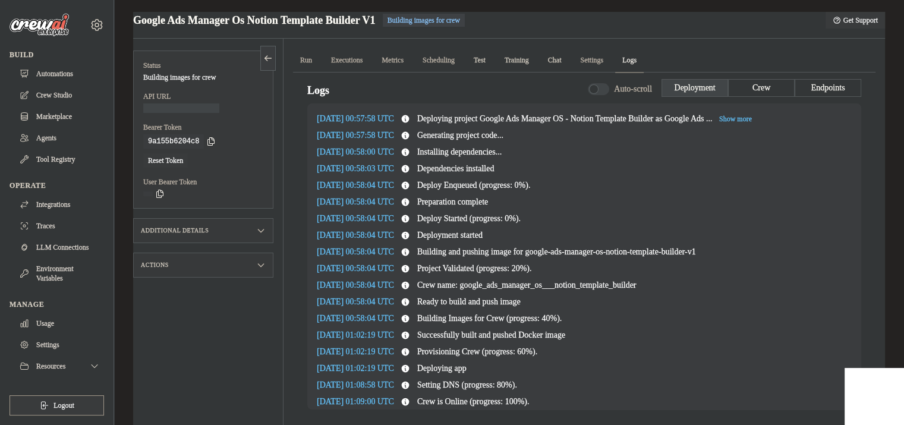
scroll to position [12, 0]
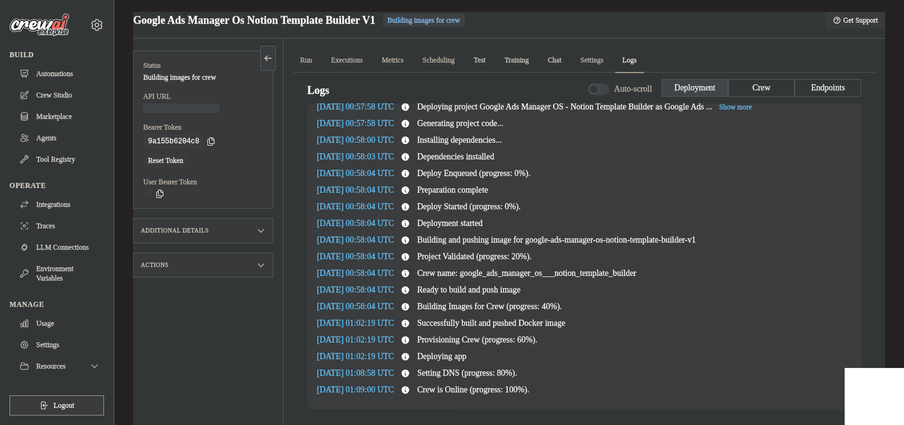
click at [569, 59] on span "Chat" at bounding box center [555, 60] width 28 height 24
click at [493, 68] on span "Test" at bounding box center [479, 60] width 26 height 24
click at [563, 63] on span "Chat" at bounding box center [555, 60] width 28 height 24
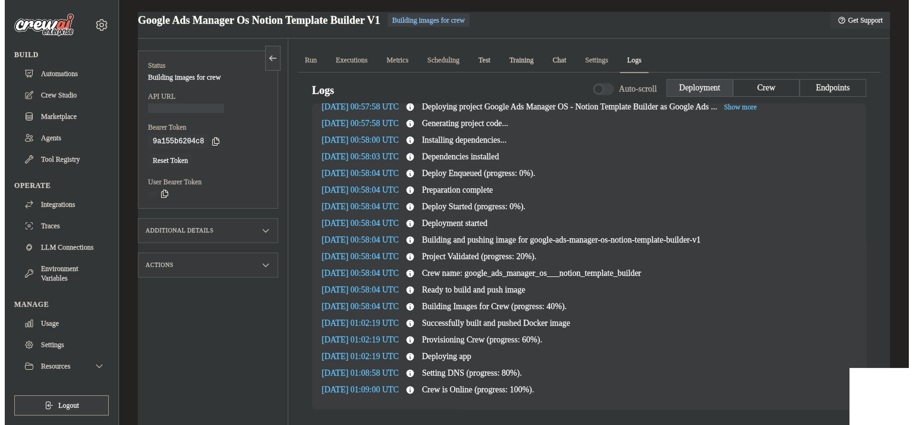
scroll to position [0, 0]
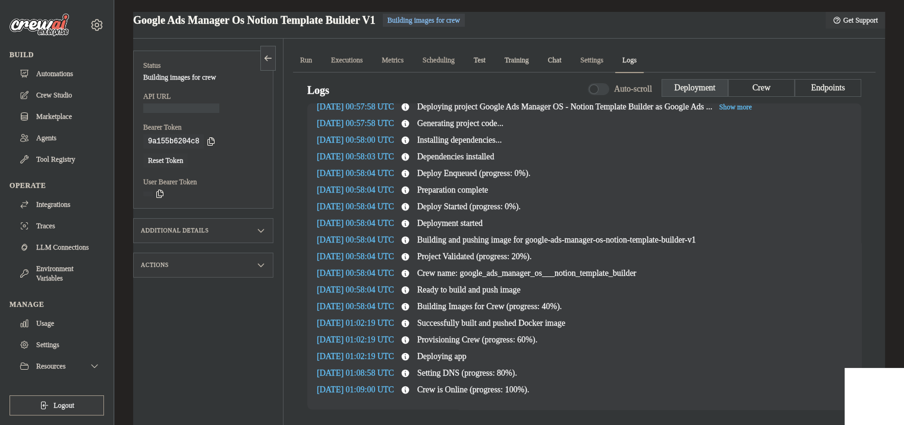
click at [537, 339] on span "Provisioning Crew (progress: 60%)." at bounding box center [477, 339] width 120 height 9
click at [72, 119] on link "Marketplace" at bounding box center [60, 116] width 90 height 19
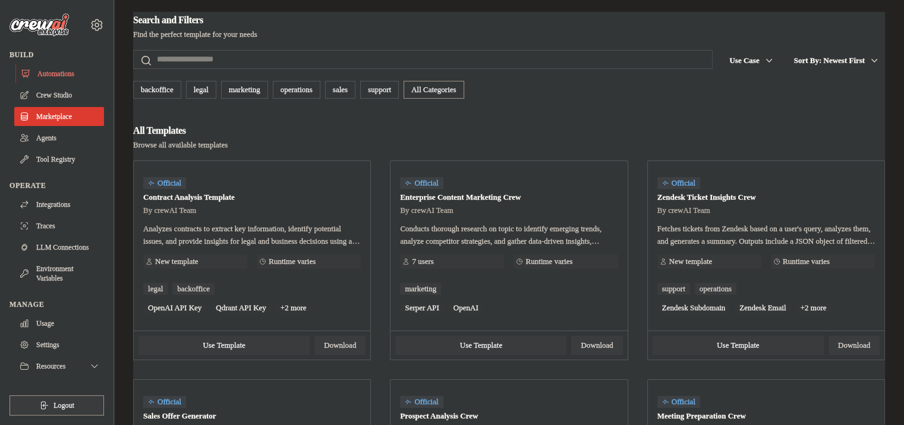
click at [50, 76] on link "Automations" at bounding box center [60, 73] width 90 height 19
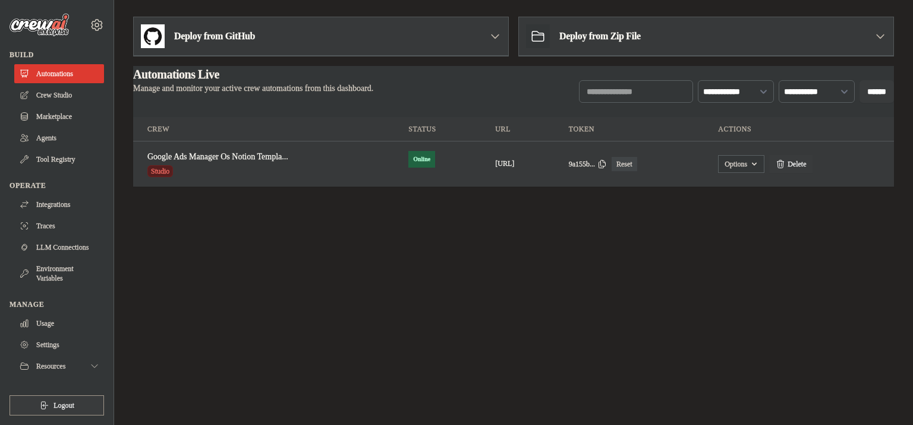
click at [495, 163] on button "https://google-ads-manager-os-notio" at bounding box center [504, 164] width 19 height 10
click at [782, 43] on div "Deploy from Zip File" at bounding box center [706, 36] width 374 height 39
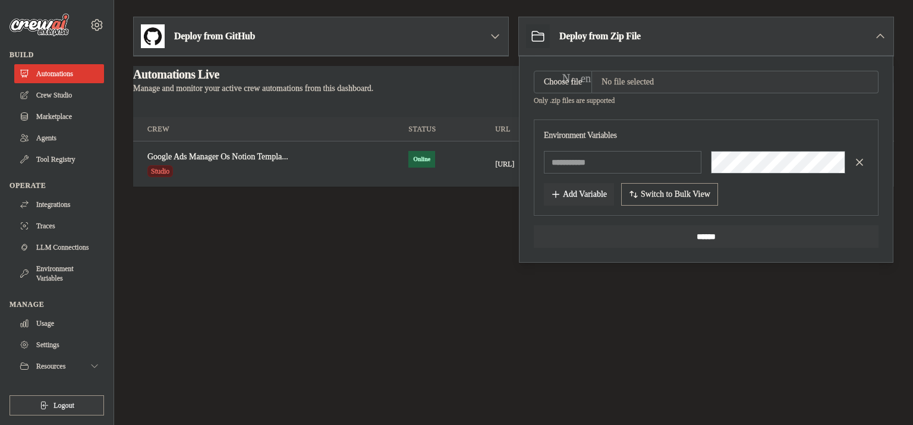
click at [658, 333] on body "xtdigital.mkt@gmail.com Settings Build Automations Crew Studio" at bounding box center [456, 212] width 913 height 425
click at [354, 399] on body "xtdigital.mkt@gmail.com Settings Build Automations Crew Studio" at bounding box center [456, 212] width 913 height 425
click at [875, 43] on div "Deploy from Zip File" at bounding box center [706, 36] width 374 height 39
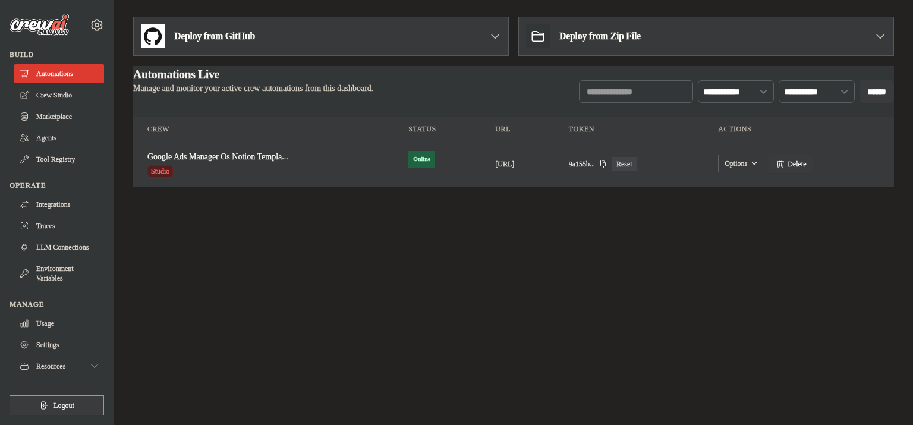
click at [764, 165] on button "Options" at bounding box center [741, 163] width 46 height 18
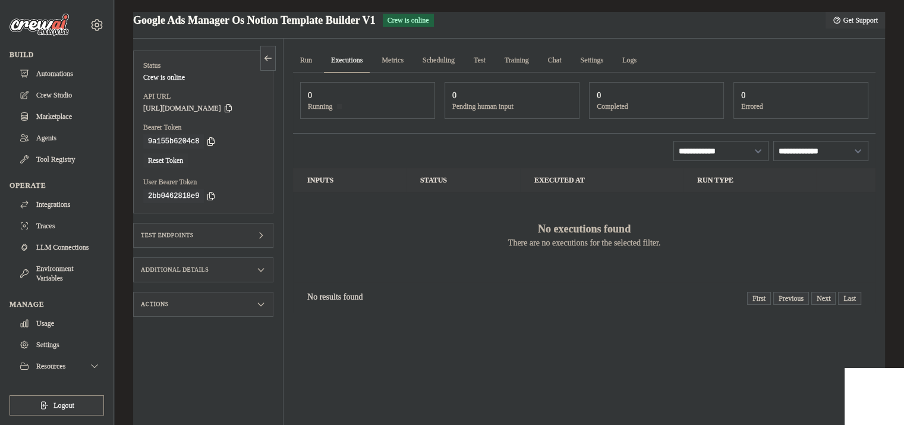
drag, startPoint x: 338, startPoint y: 108, endPoint x: 345, endPoint y: 48, distance: 60.4
click at [338, 108] on dt "Running" at bounding box center [367, 107] width 119 height 10
click at [233, 108] on icon at bounding box center [228, 108] width 10 height 10
click at [216, 241] on div "Test Endpoints" at bounding box center [203, 235] width 140 height 25
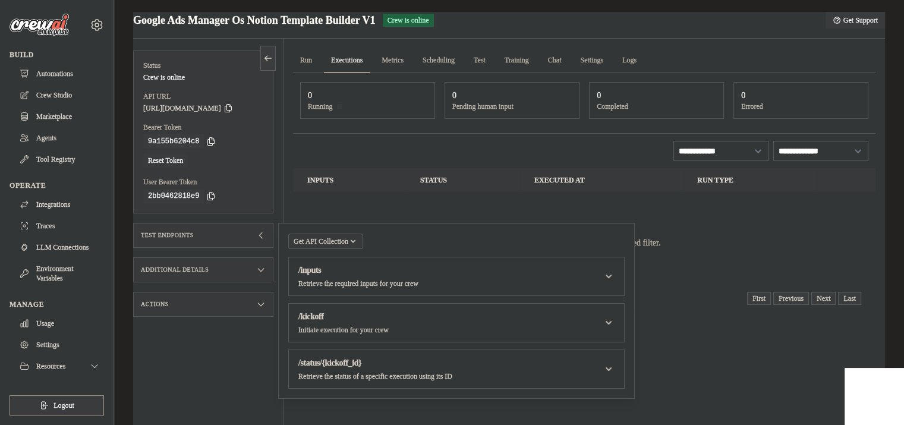
click at [347, 236] on span "Get API Collection" at bounding box center [321, 241] width 55 height 10
click at [487, 242] on div "Get API Collection Postman API Collection /inputs Retrieve the required inputs …" at bounding box center [456, 311] width 336 height 156
click at [162, 257] on div "Additional Details" at bounding box center [203, 269] width 140 height 25
click at [178, 381] on div "Actions" at bounding box center [203, 374] width 140 height 25
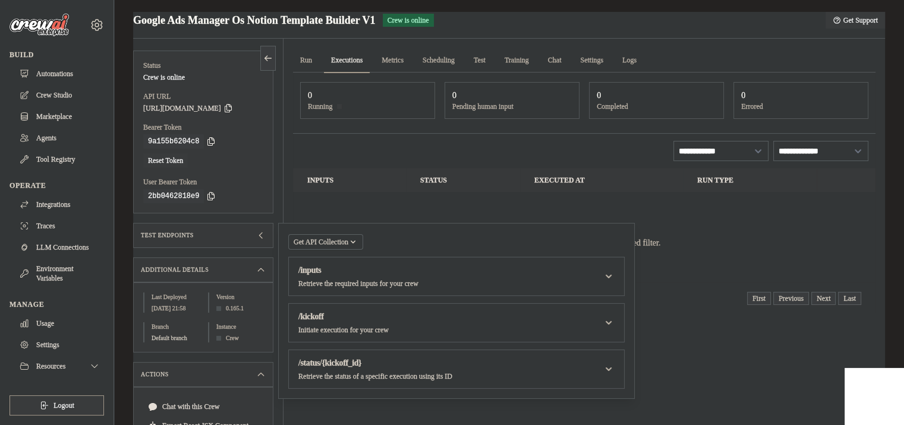
scroll to position [103, 0]
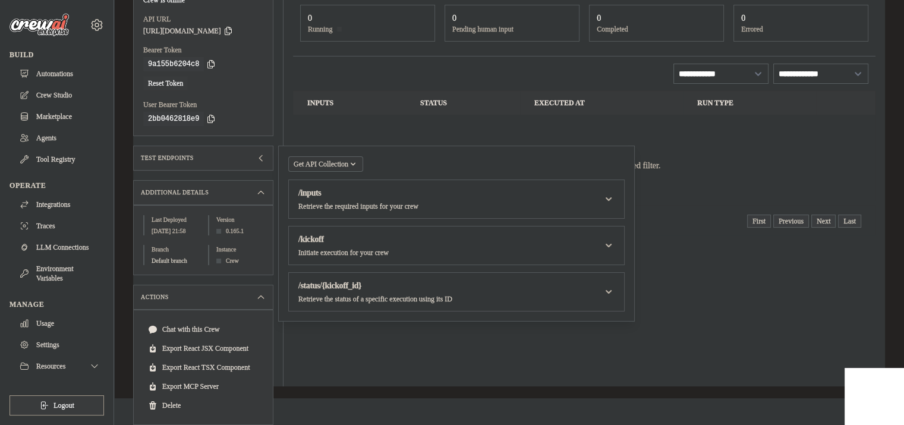
click at [358, 159] on icon "button" at bounding box center [353, 164] width 10 height 10
click at [330, 187] on div "Postman API Collection" at bounding box center [355, 196] width 114 height 19
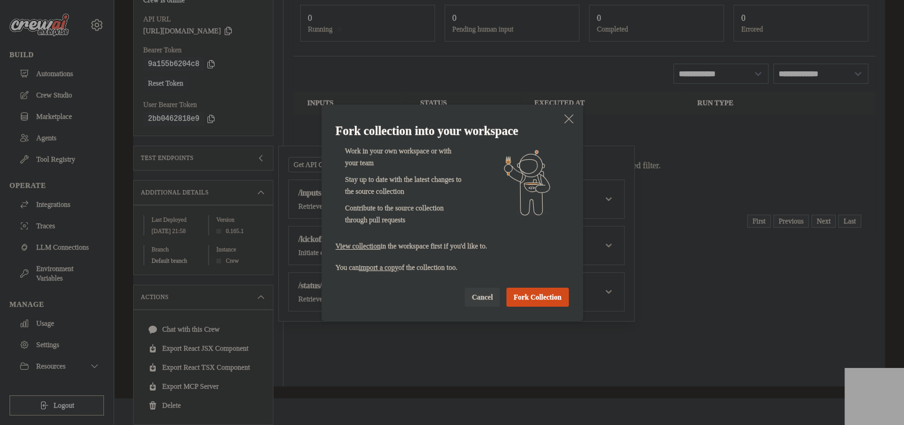
click at [520, 296] on button "Fork Collection" at bounding box center [537, 297] width 62 height 19
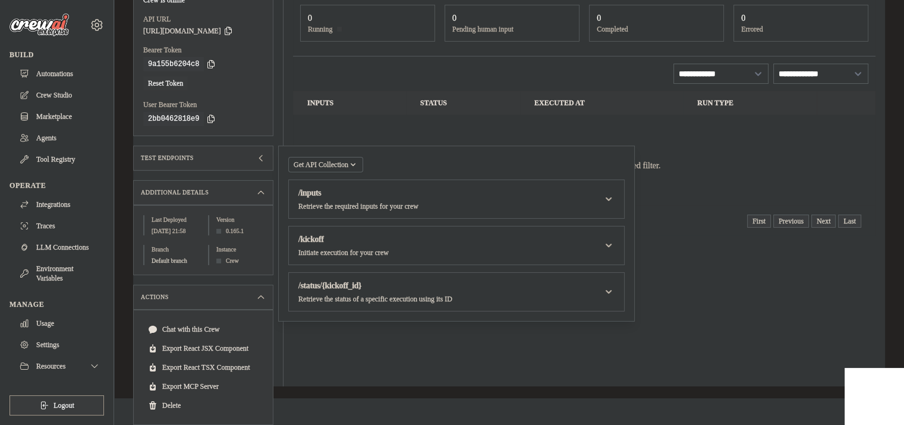
click at [242, 100] on label "User Bearer Token" at bounding box center [203, 105] width 120 height 10
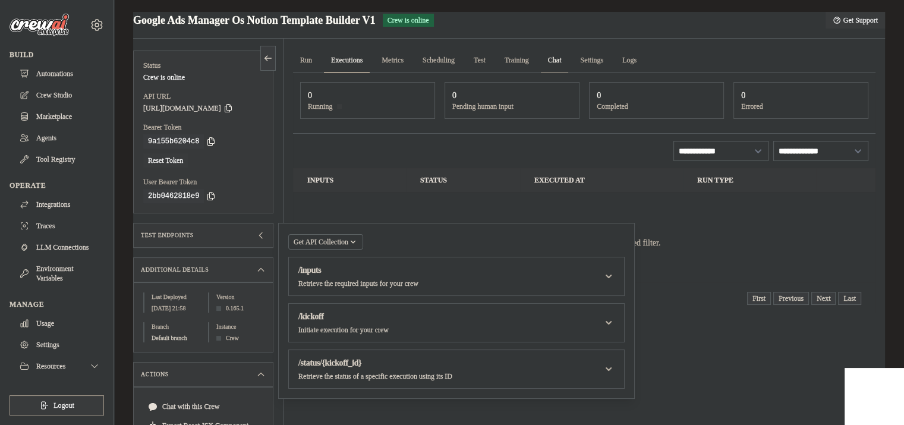
click at [569, 58] on link "Chat" at bounding box center [555, 60] width 28 height 25
drag, startPoint x: 56, startPoint y: 71, endPoint x: 207, endPoint y: 71, distance: 150.9
click at [56, 71] on link "Automations" at bounding box center [59, 73] width 90 height 19
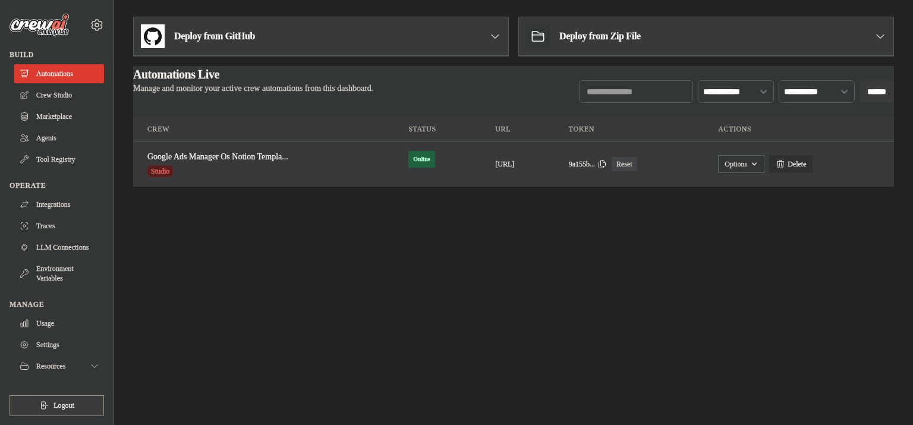
click at [812, 163] on link "Delete" at bounding box center [790, 164] width 43 height 18
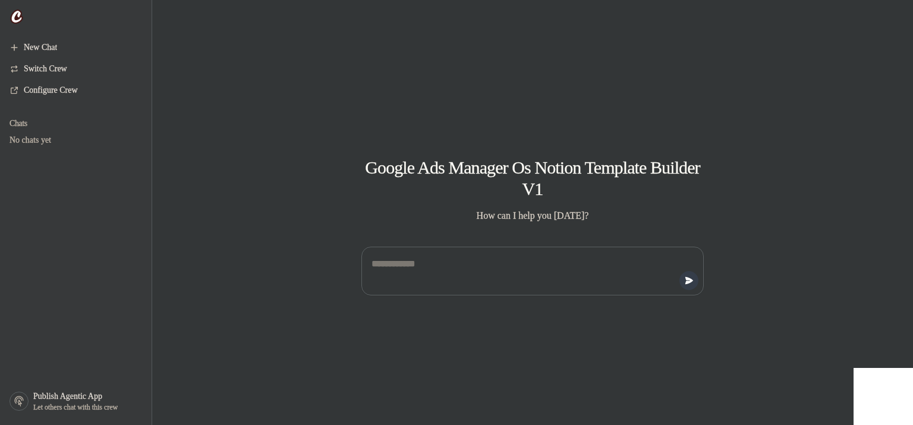
click at [535, 240] on div at bounding box center [532, 266] width 399 height 58
click at [500, 274] on textarea at bounding box center [529, 270] width 320 height 33
paste textarea "**********"
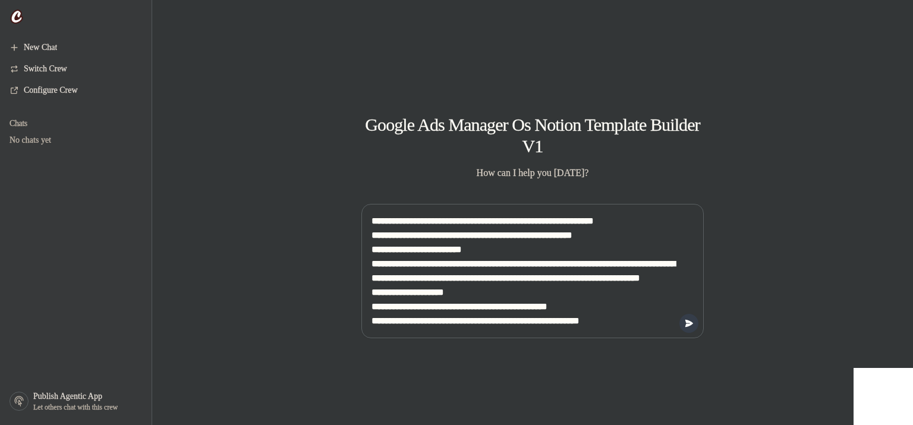
click at [443, 236] on textarea at bounding box center [529, 271] width 320 height 119
drag, startPoint x: 376, startPoint y: 252, endPoint x: 346, endPoint y: 208, distance: 53.1
click at [346, 208] on div at bounding box center [532, 266] width 399 height 144
type textarea "**********"
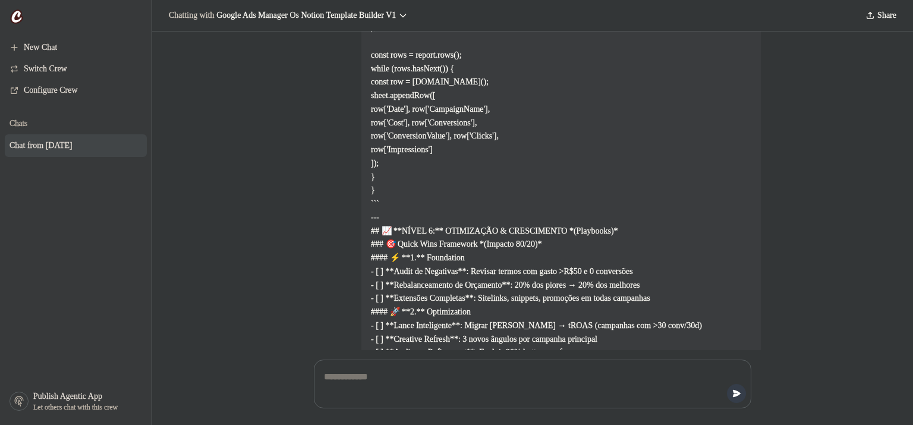
scroll to position [3194, 0]
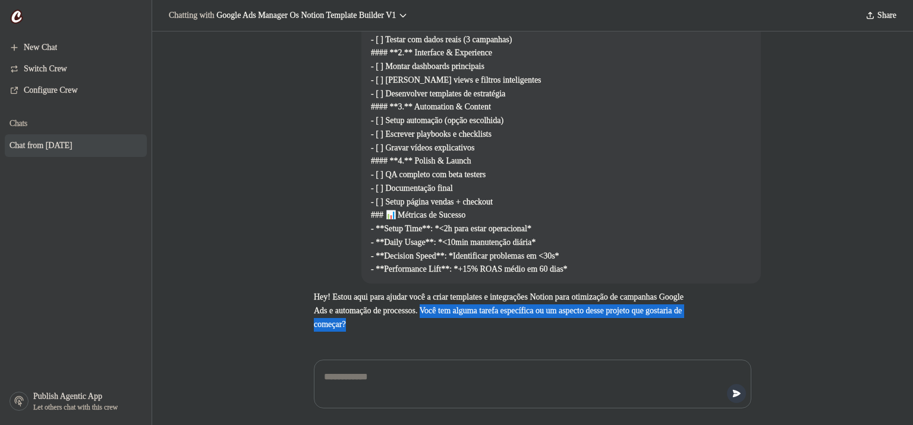
drag, startPoint x: 518, startPoint y: 313, endPoint x: 616, endPoint y: 329, distance: 98.8
click at [616, 329] on p "Hey! Estou aqui para ajudar você a criar templates e integrações Notion para ot…" at bounding box center [504, 311] width 380 height 40
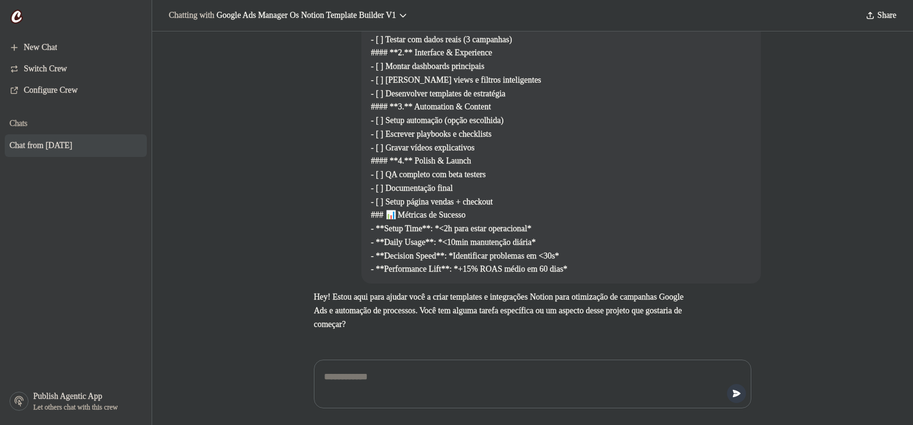
click at [615, 390] on textarea at bounding box center [528, 383] width 415 height 33
type textarea "*"
type textarea "**********"
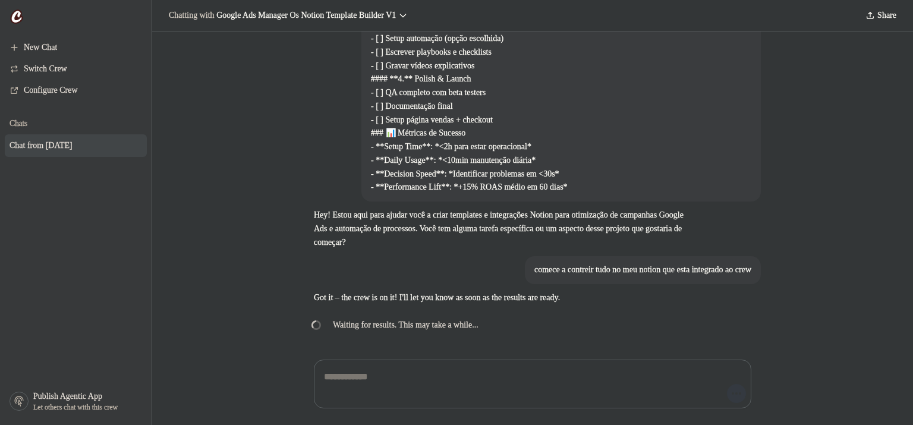
scroll to position [3275, 0]
click at [539, 25] on div "Chatting with Google Ads Manager Os Notion Template Builder V1 Share" at bounding box center [532, 15] width 761 height 31
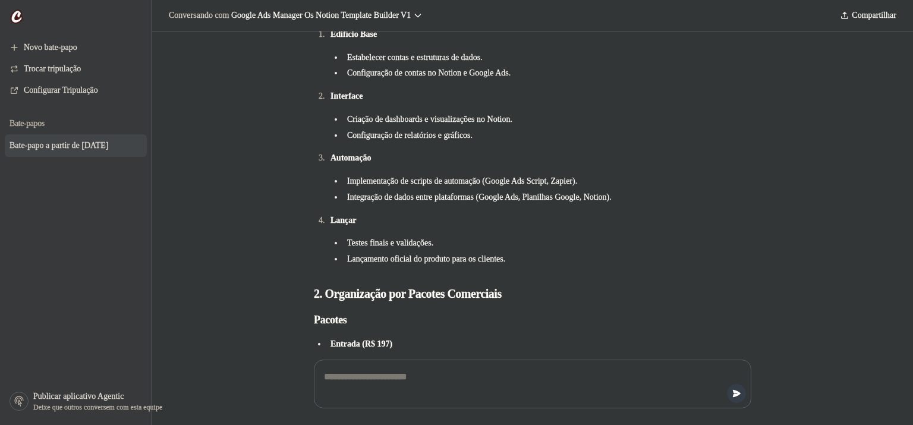
scroll to position [4447, 0]
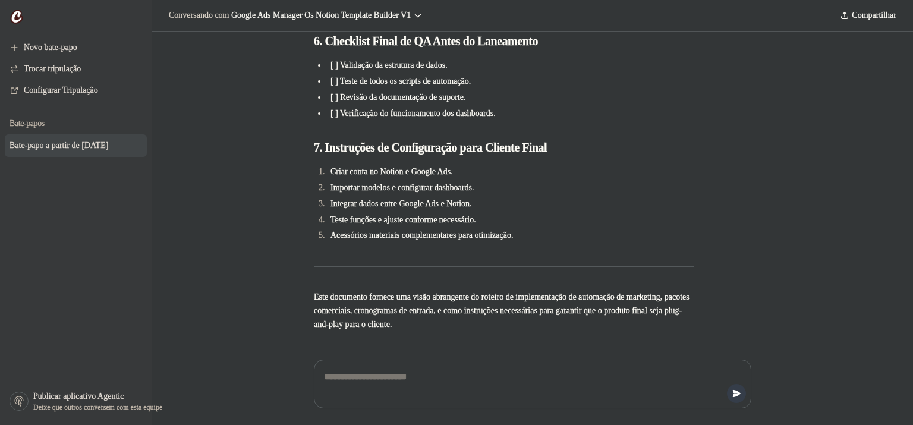
click at [520, 371] on textarea at bounding box center [532, 383] width 422 height 33
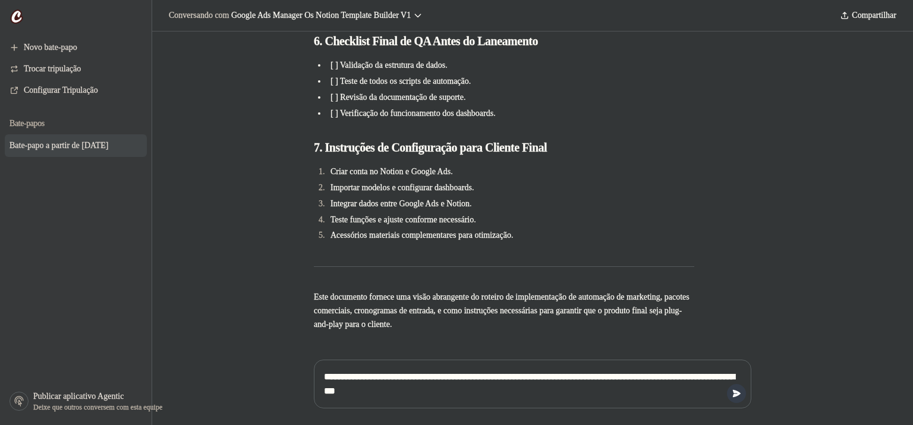
type textarea "**********"
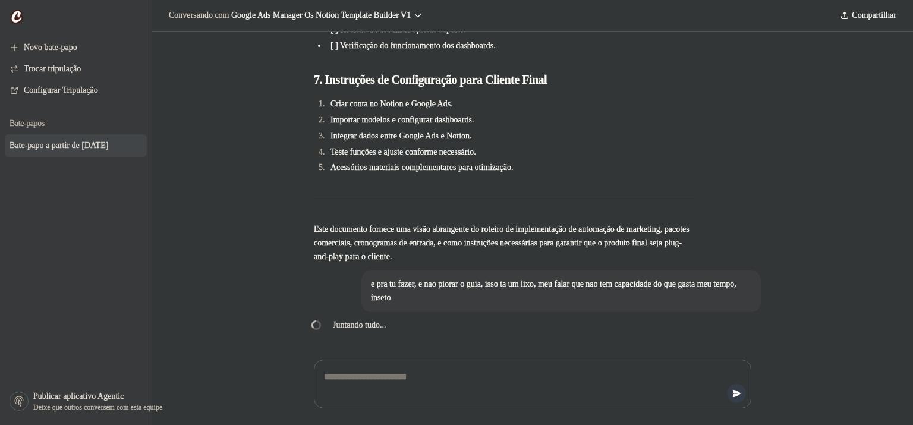
scroll to position [4542, 0]
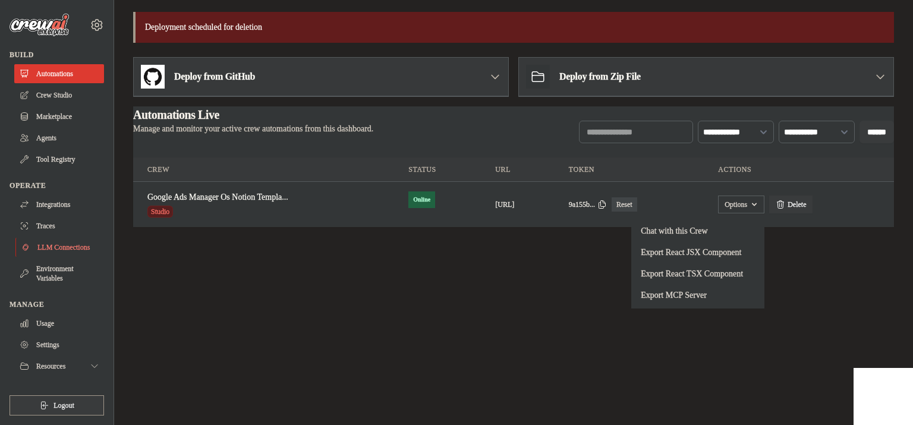
click at [48, 243] on link "LLM Connections" at bounding box center [60, 247] width 90 height 19
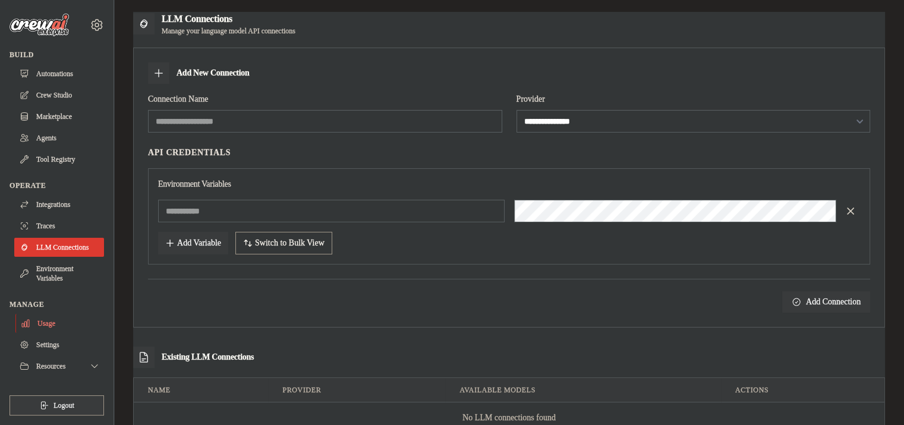
click at [77, 326] on link "Usage" at bounding box center [60, 323] width 90 height 19
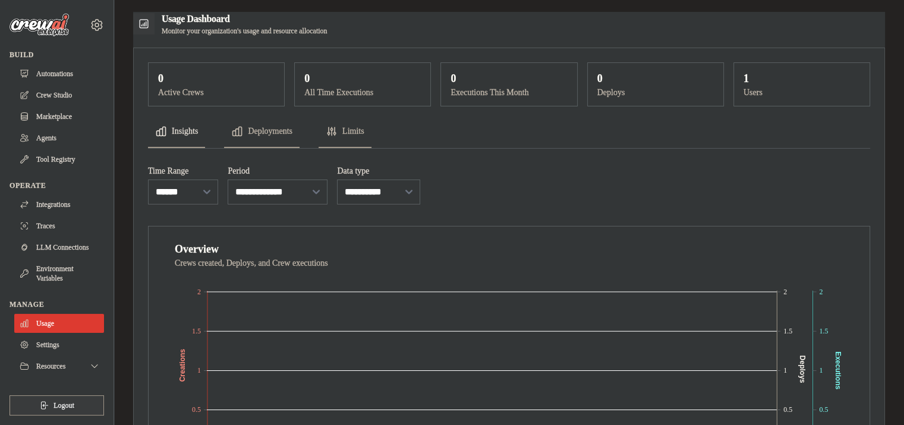
scroll to position [39, 0]
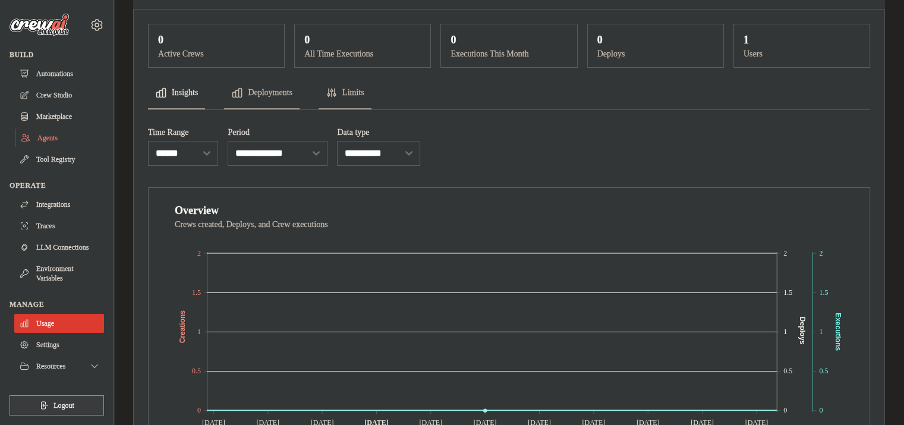
click at [73, 135] on link "Agents" at bounding box center [60, 137] width 90 height 19
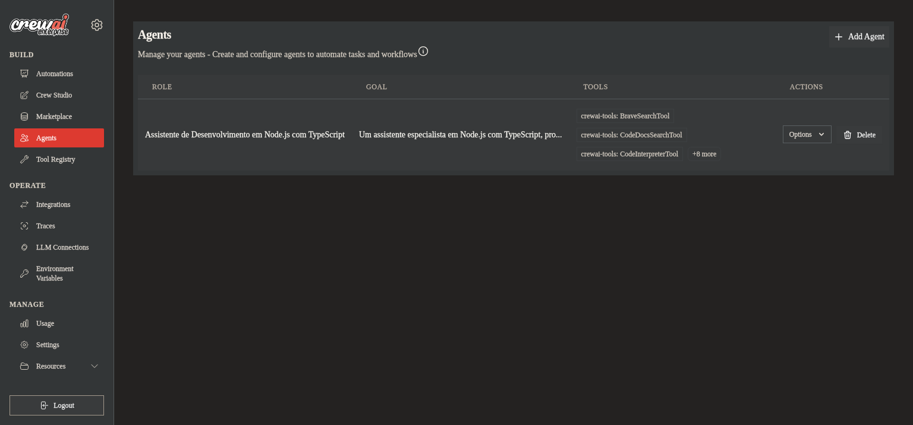
click at [826, 139] on icon "button" at bounding box center [821, 135] width 10 height 10
click at [45, 76] on link "Automations" at bounding box center [60, 73] width 90 height 19
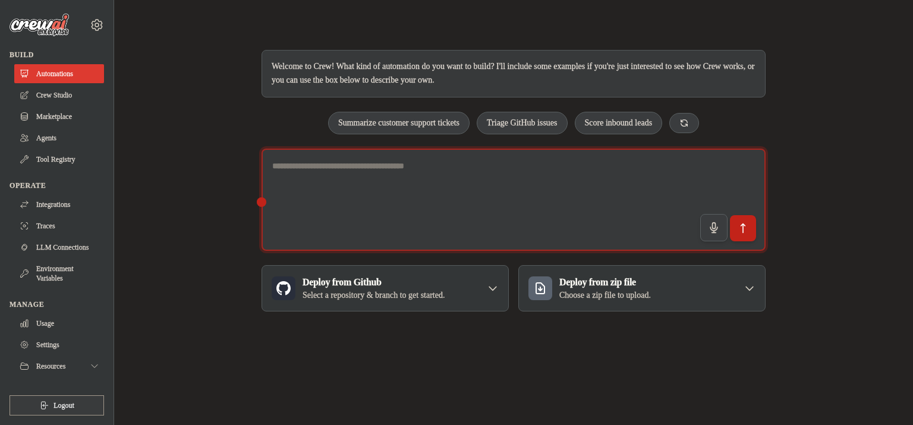
click at [623, 195] on textarea at bounding box center [513, 200] width 504 height 103
click at [264, 200] on textarea at bounding box center [513, 200] width 504 height 103
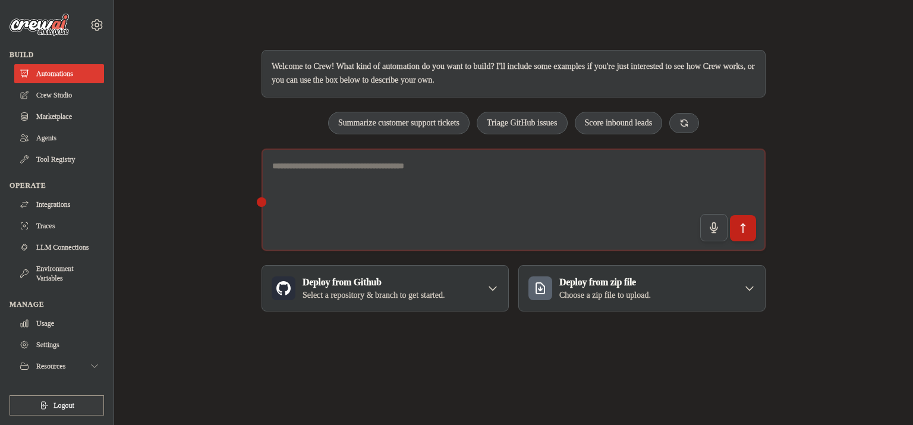
click at [260, 203] on div "Welcome to Crew! What kind of automation do you want to build? I'll include som…" at bounding box center [513, 180] width 532 height 299
drag, startPoint x: 260, startPoint y: 203, endPoint x: 216, endPoint y: 205, distance: 44.6
click at [216, 205] on div "Welcome to Crew! What kind of automation do you want to build? I'll include som…" at bounding box center [513, 180] width 761 height 299
click at [52, 154] on link "Tool Registry" at bounding box center [60, 159] width 90 height 19
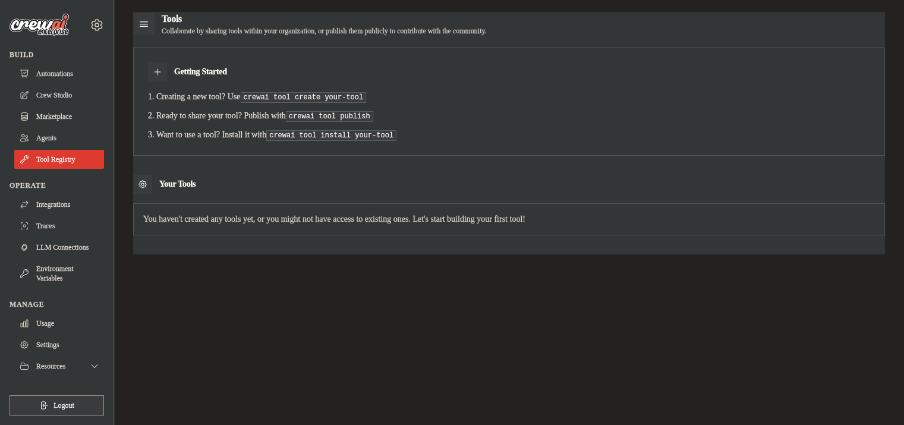
click at [187, 67] on h3 "Getting Started" at bounding box center [200, 72] width 53 height 12
click at [163, 75] on div at bounding box center [157, 71] width 19 height 19
click at [151, 67] on div at bounding box center [157, 71] width 19 height 19
click at [154, 75] on icon at bounding box center [158, 72] width 10 height 10
click at [45, 359] on button "Resources" at bounding box center [60, 365] width 90 height 19
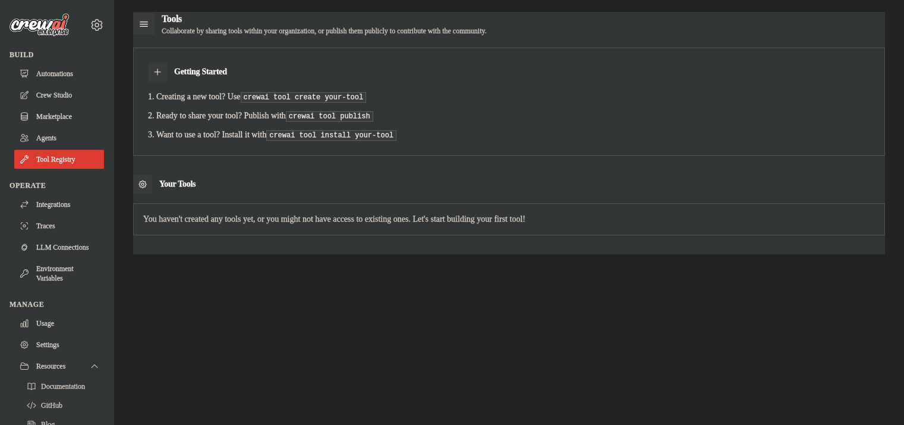
scroll to position [87, 0]
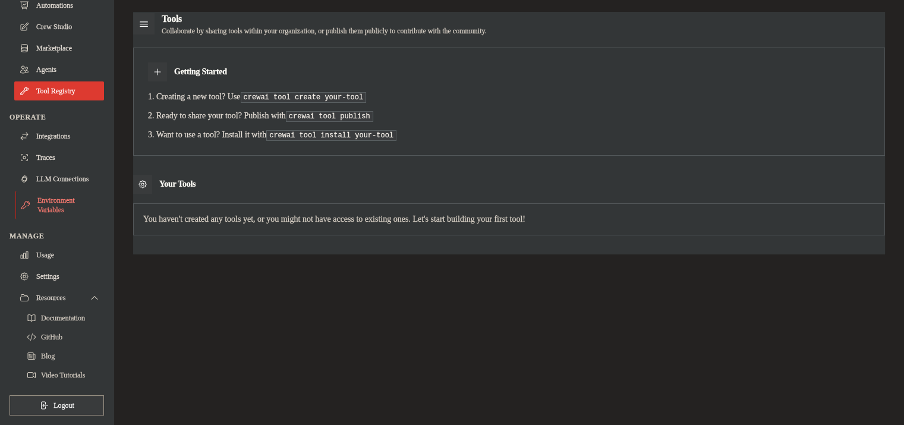
click at [45, 203] on link "Environment Variables" at bounding box center [60, 205] width 90 height 29
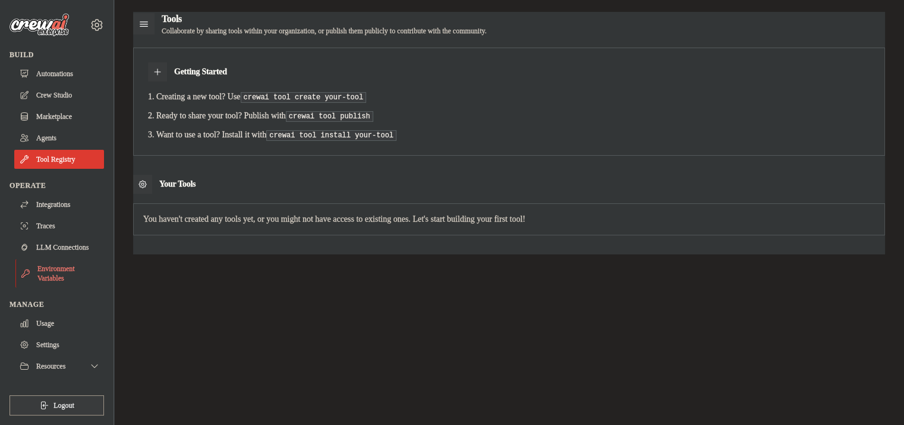
scroll to position [0, 0]
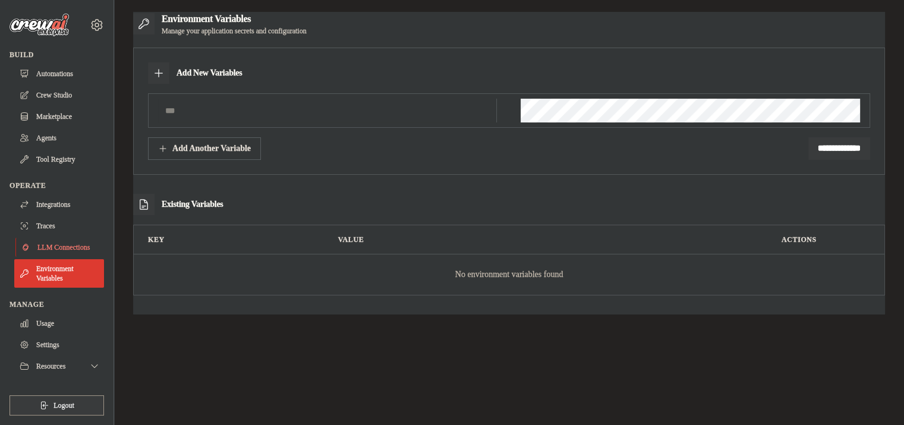
click at [50, 243] on link "LLM Connections" at bounding box center [60, 247] width 90 height 19
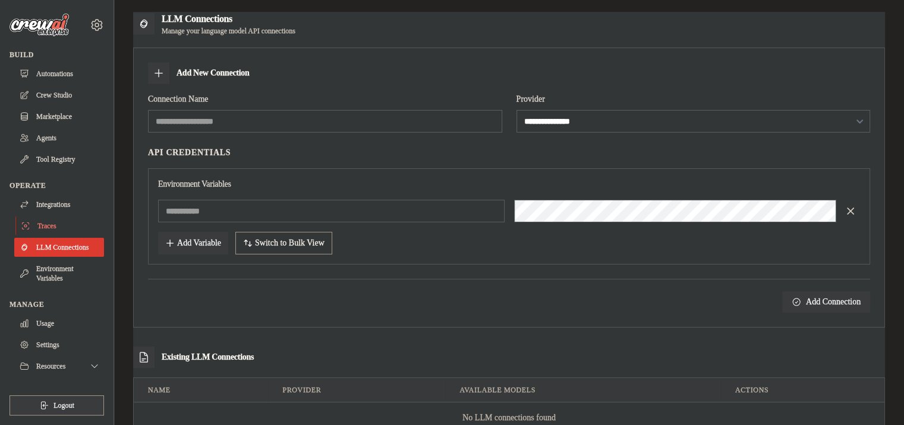
click at [51, 218] on link "Traces" at bounding box center [60, 225] width 90 height 19
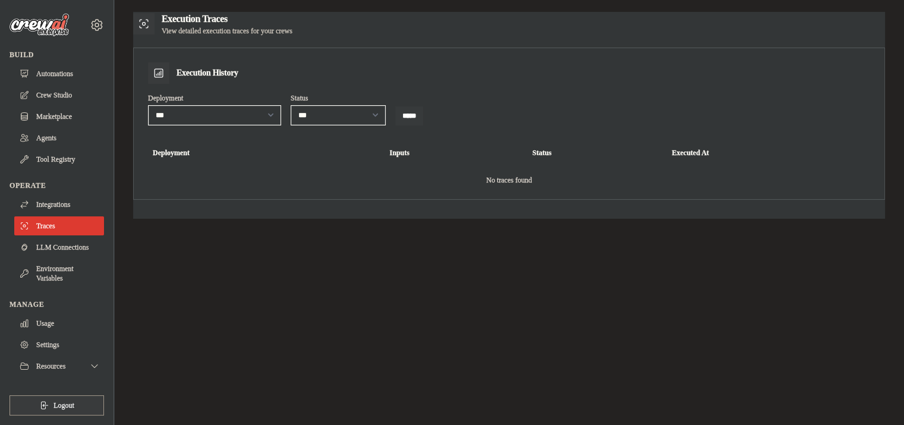
click at [412, 113] on input "*****" at bounding box center [409, 115] width 28 height 19
click at [67, 188] on div "Operate" at bounding box center [57, 186] width 94 height 10
click at [62, 206] on link "Integrations" at bounding box center [60, 204] width 90 height 19
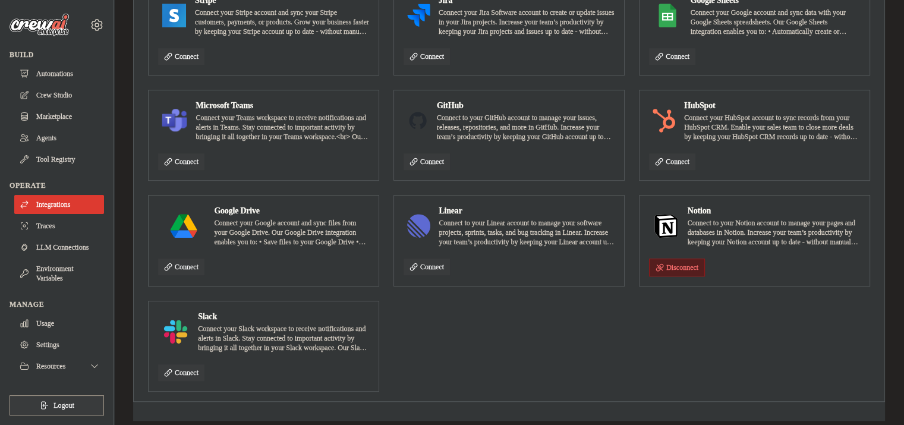
scroll to position [488, 0]
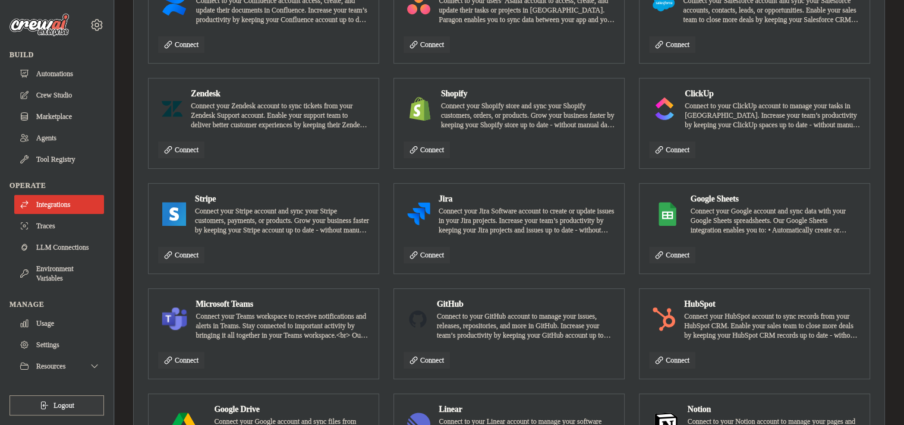
drag, startPoint x: 221, startPoint y: 212, endPoint x: 193, endPoint y: 0, distance: 213.9
click at [304, 214] on p "Connect your Stripe account and sync your Stripe customers, payments, or produc…" at bounding box center [282, 220] width 174 height 29
